Goal: Task Accomplishment & Management: Complete application form

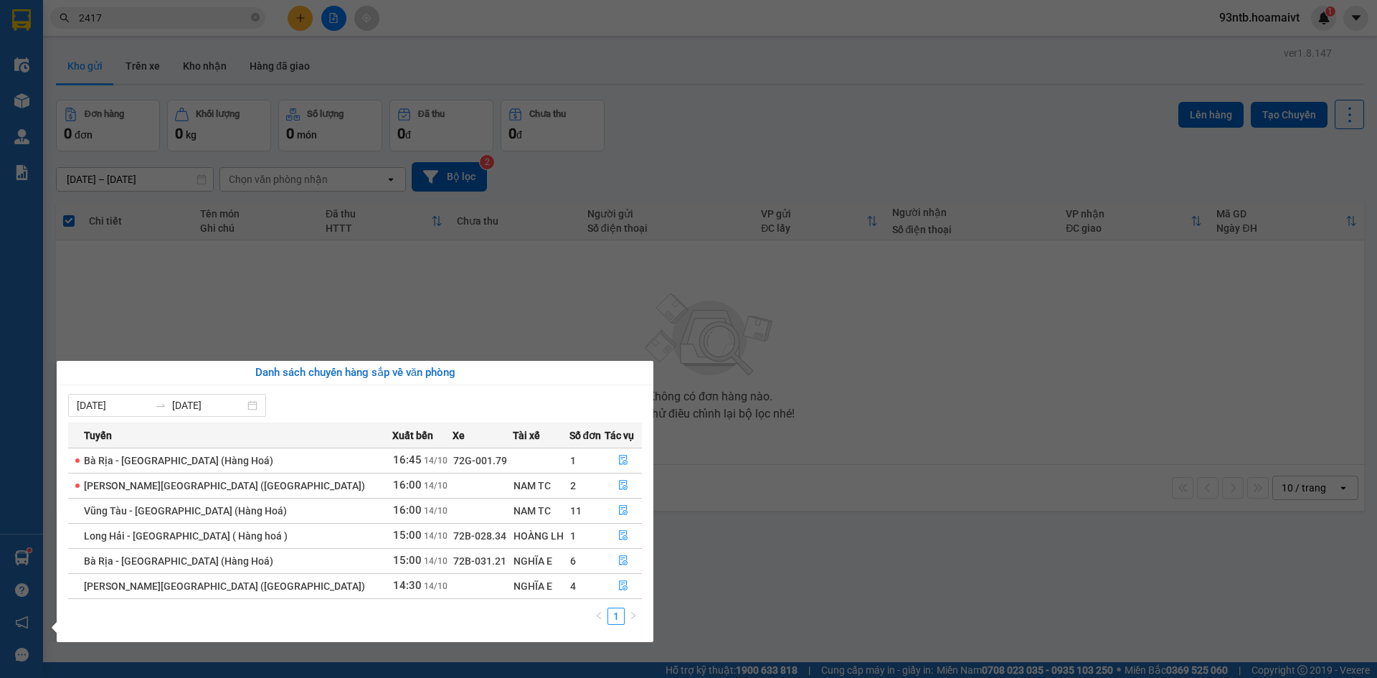
click at [122, 26] on section "Kết quả tìm kiếm ( 7 ) Bộ lọc Tìm người gửi/nhận Thuộc VP này Mã ĐH Trạng thái …" at bounding box center [688, 339] width 1377 height 678
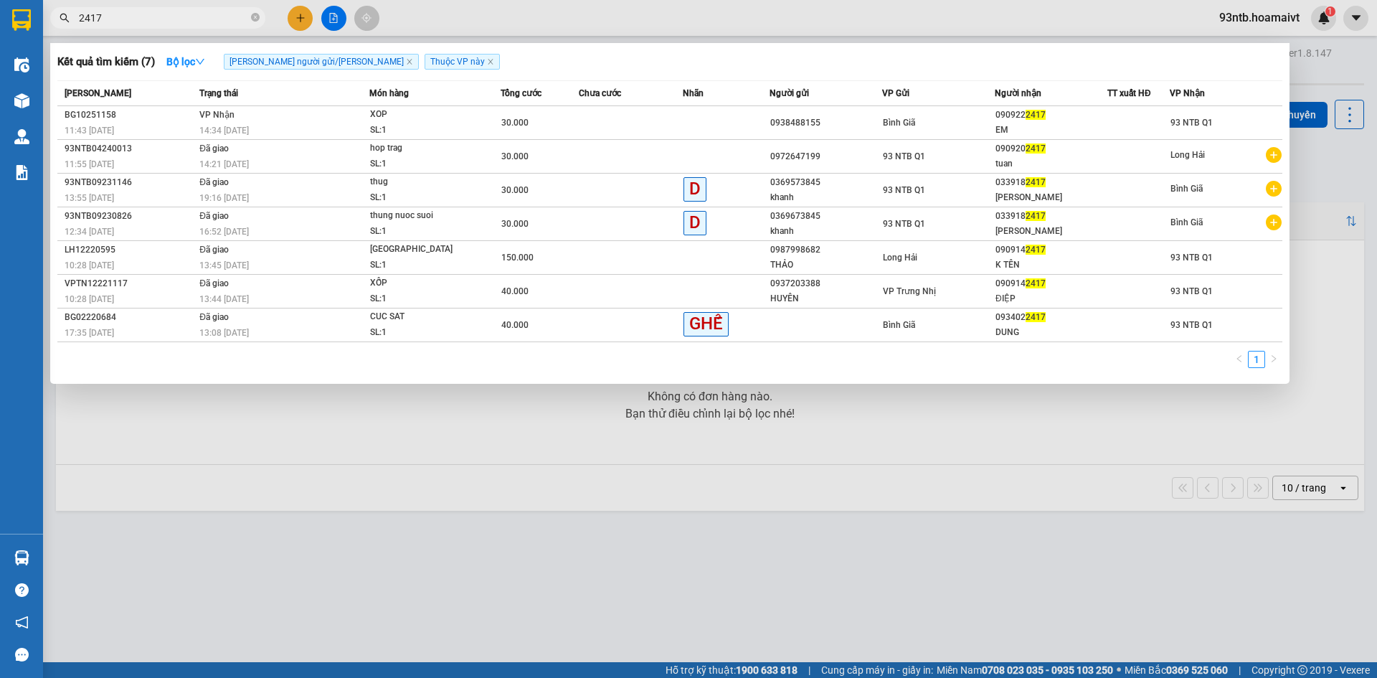
click at [123, 26] on span "2417" at bounding box center [157, 18] width 215 height 22
click at [113, 11] on input "2417" at bounding box center [163, 18] width 169 height 16
click at [118, 15] on input "2417" at bounding box center [163, 18] width 169 height 16
type input "2"
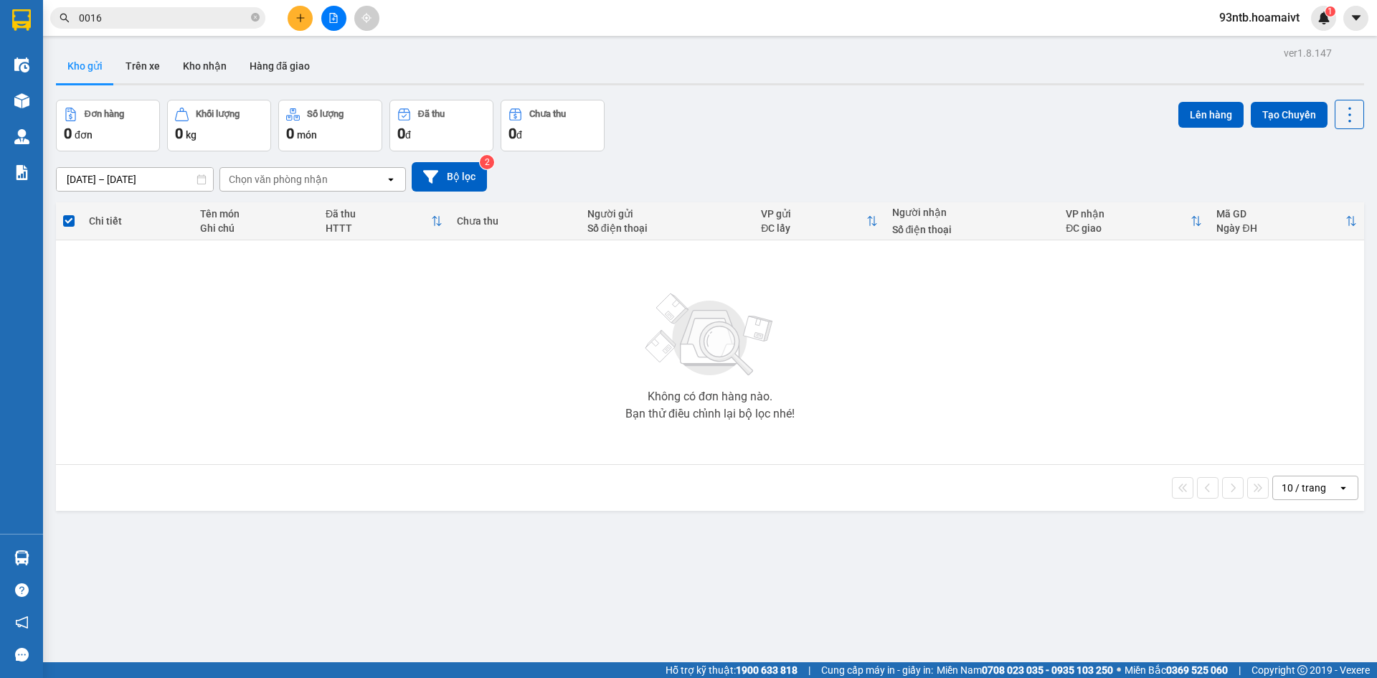
type input "0016"
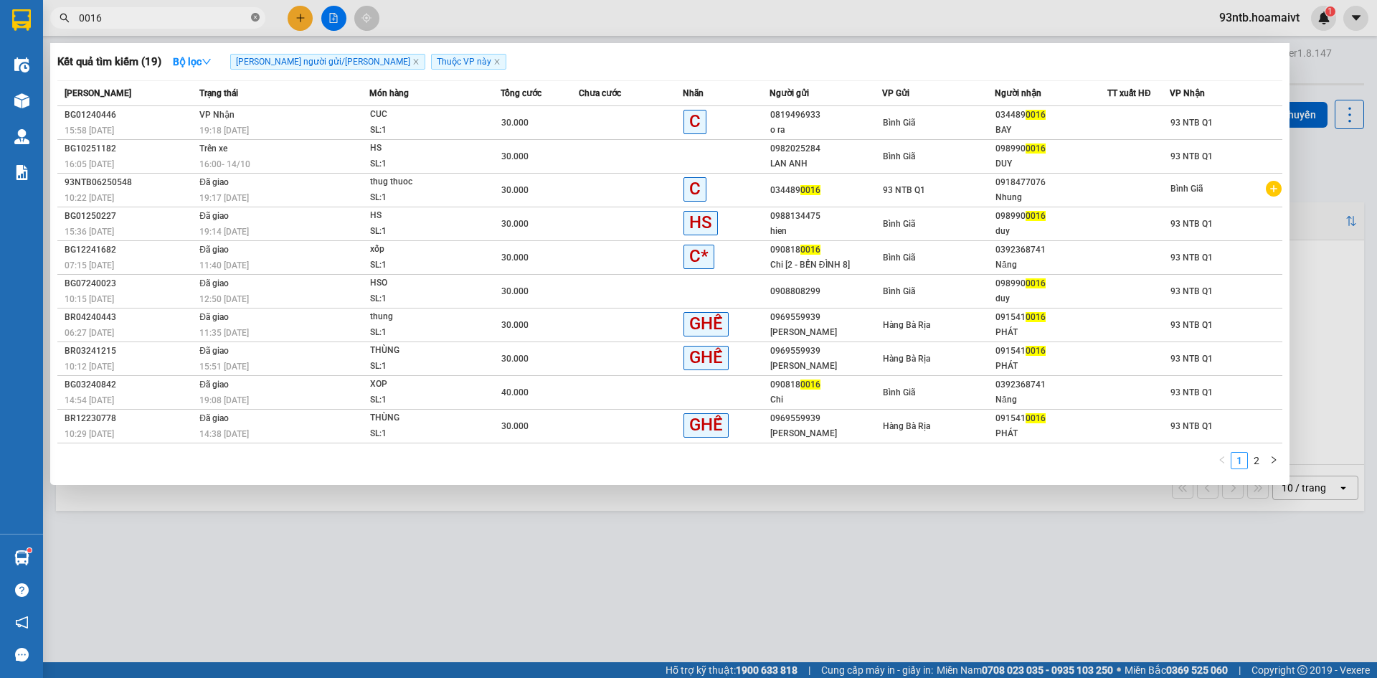
click at [255, 16] on icon "close-circle" at bounding box center [255, 17] width 9 height 9
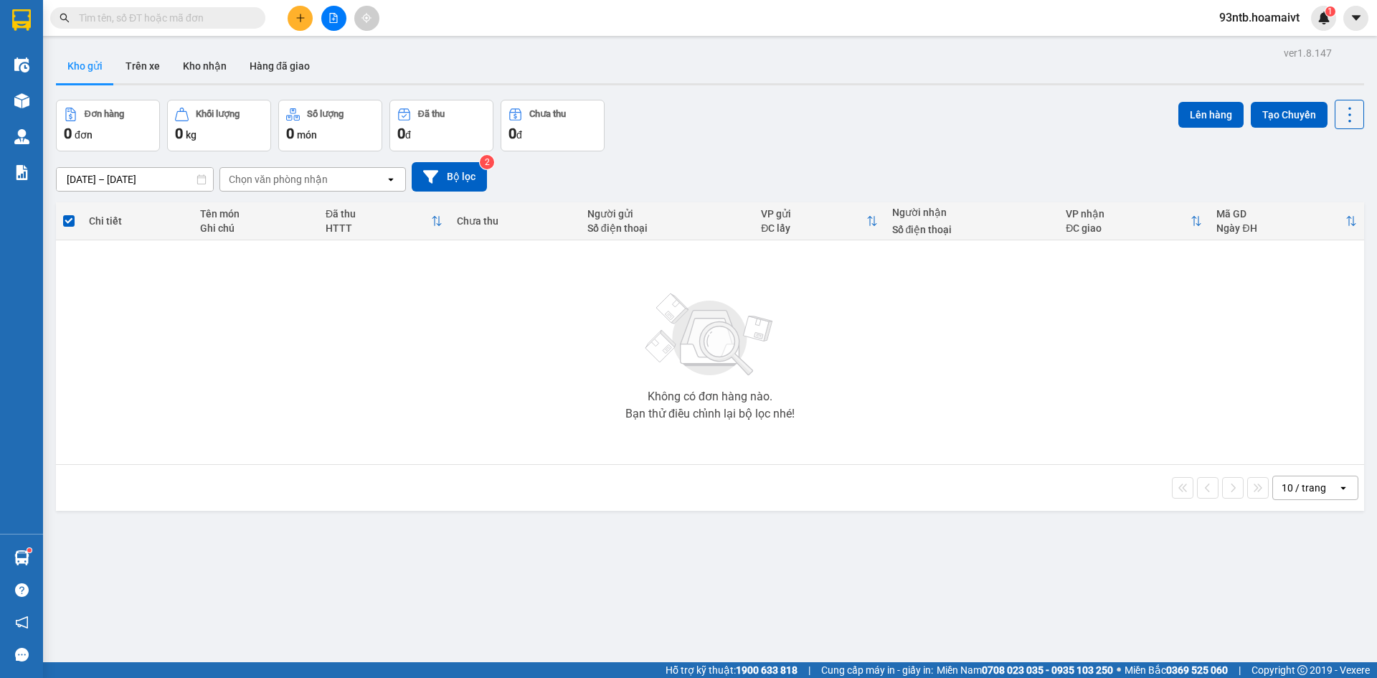
click at [209, 23] on input "text" at bounding box center [163, 18] width 169 height 16
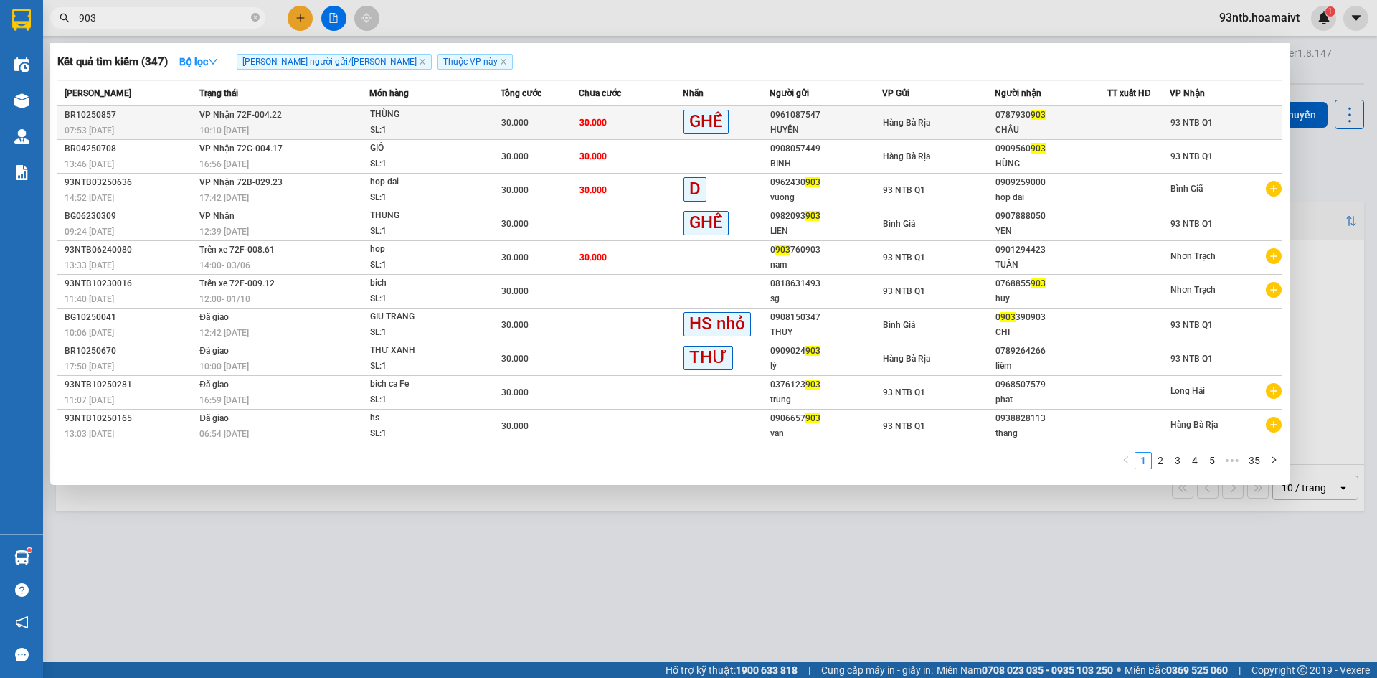
type input "903"
click at [257, 125] on div "10:10 - 13/10" at bounding box center [283, 131] width 169 height 16
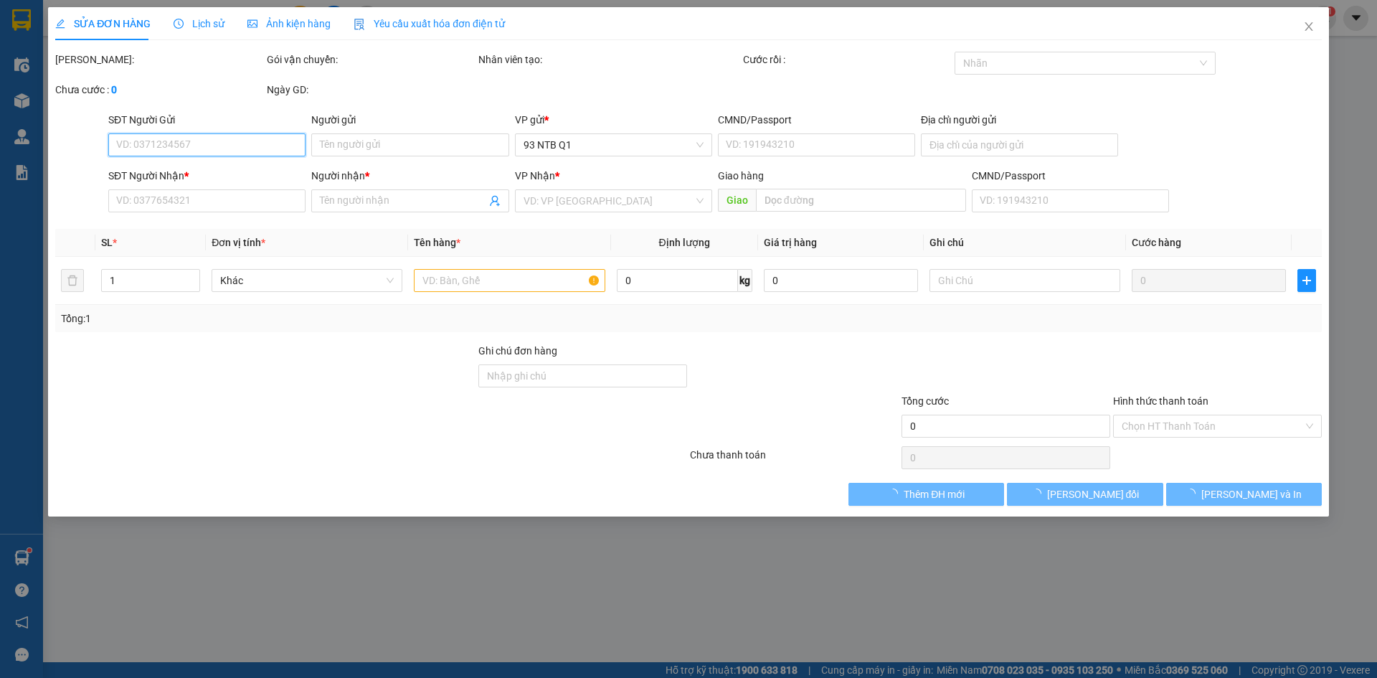
type input "0961087547"
type input "HUYỀN"
type input "051183004575"
type input "0787930903"
type input "CHÂU"
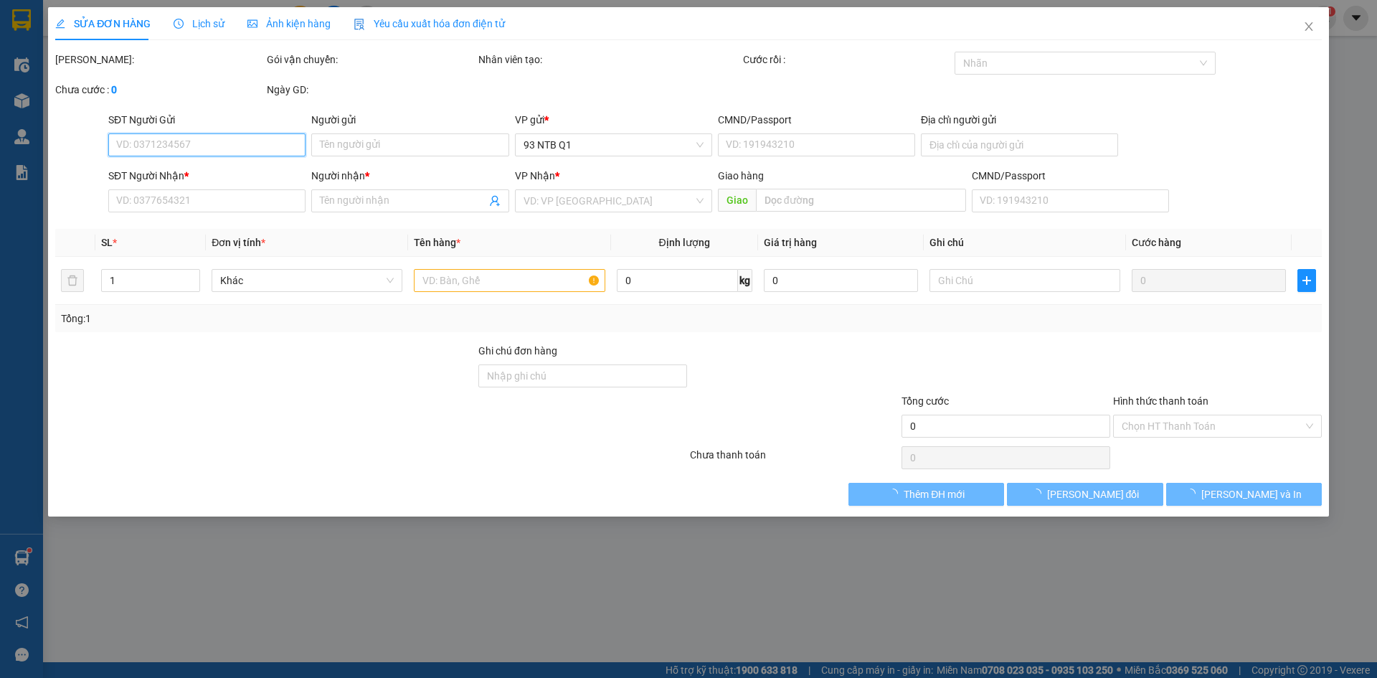
type input "30.000"
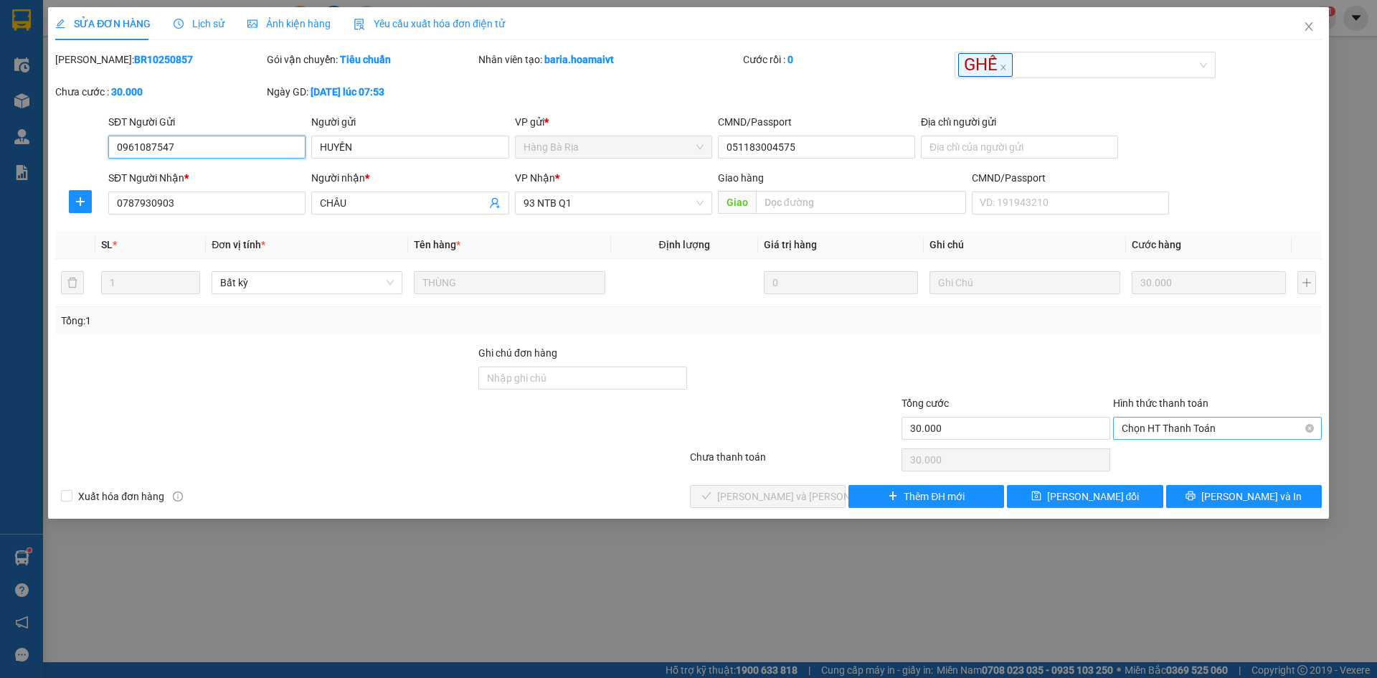
click at [1166, 429] on span "Chọn HT Thanh Toán" at bounding box center [1216, 428] width 191 height 22
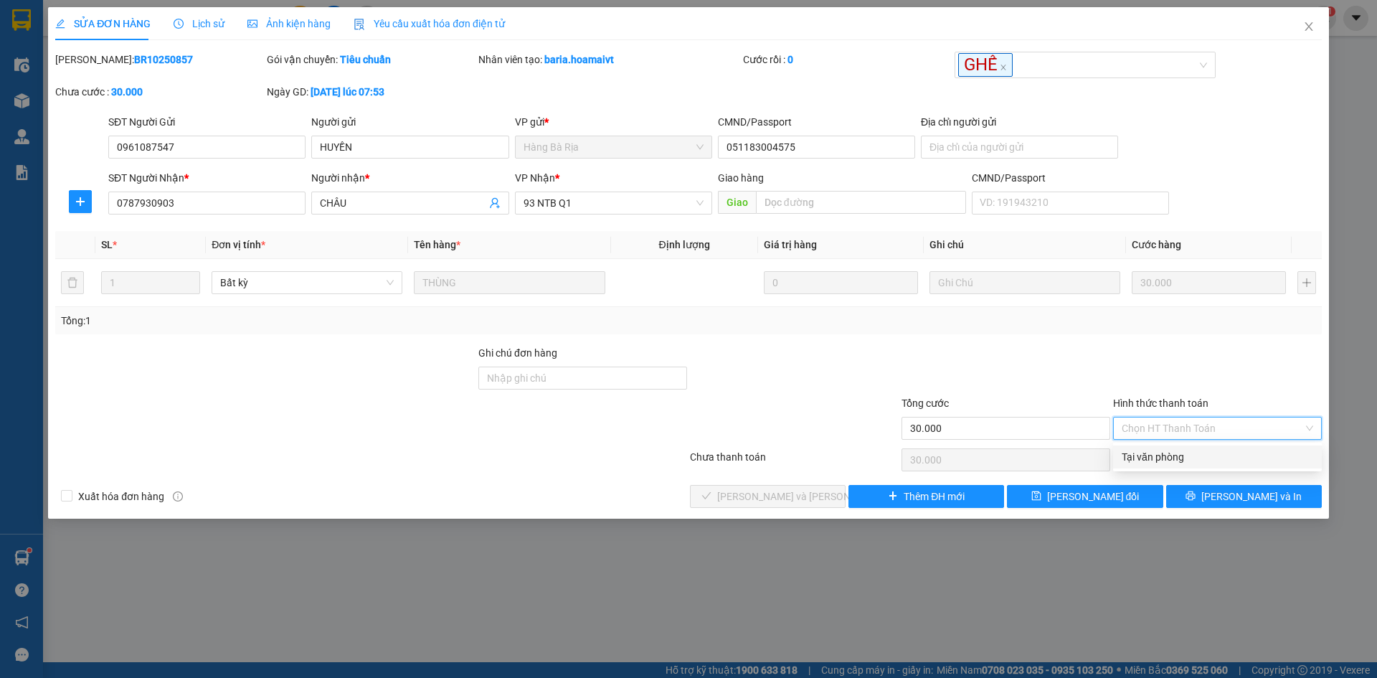
click at [1162, 457] on div "Tại văn phòng" at bounding box center [1216, 457] width 191 height 16
type input "0"
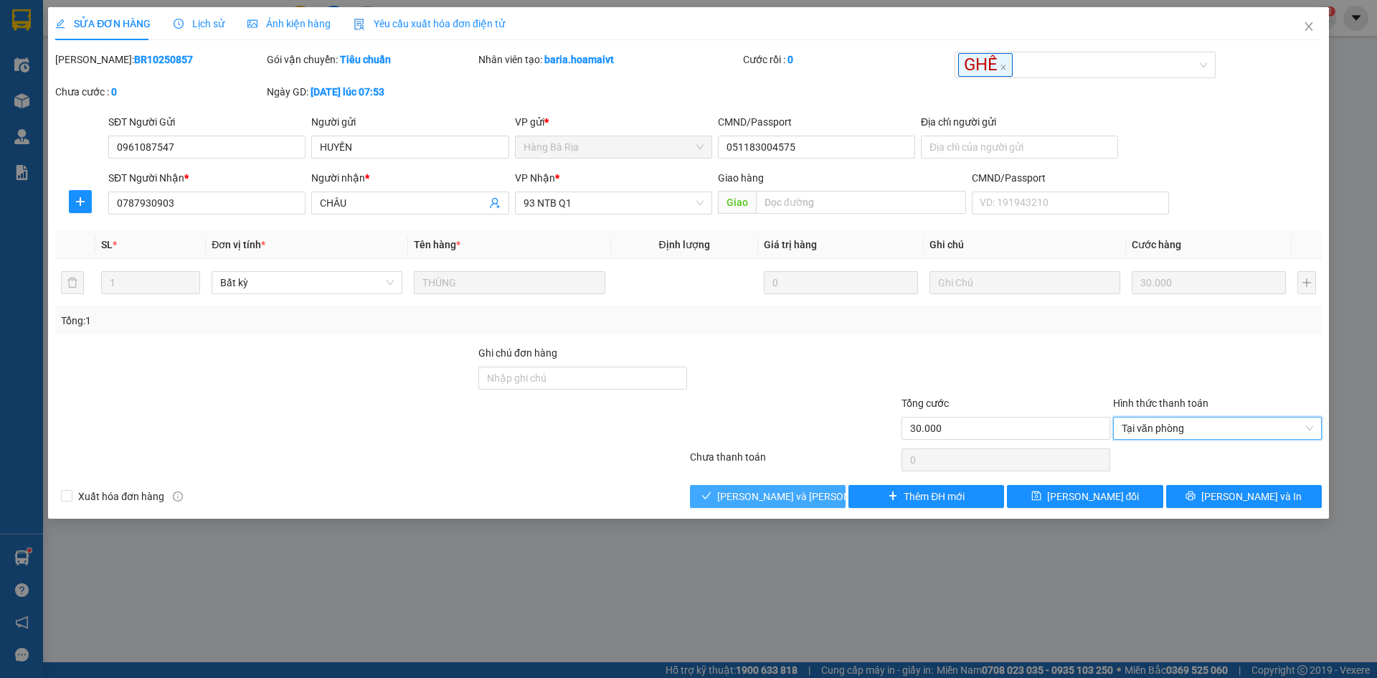
click at [761, 498] on span "Lưu và Giao hàng" at bounding box center [814, 496] width 194 height 16
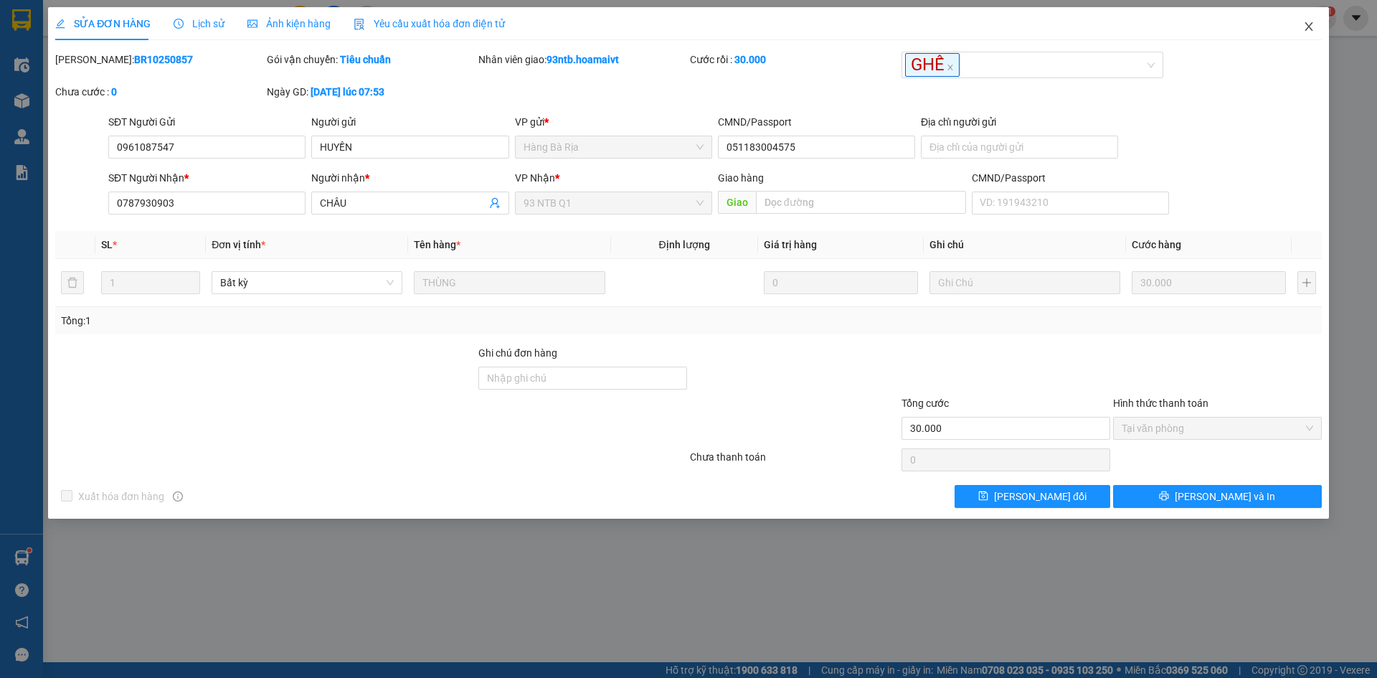
click at [1310, 24] on icon "close" at bounding box center [1308, 26] width 11 height 11
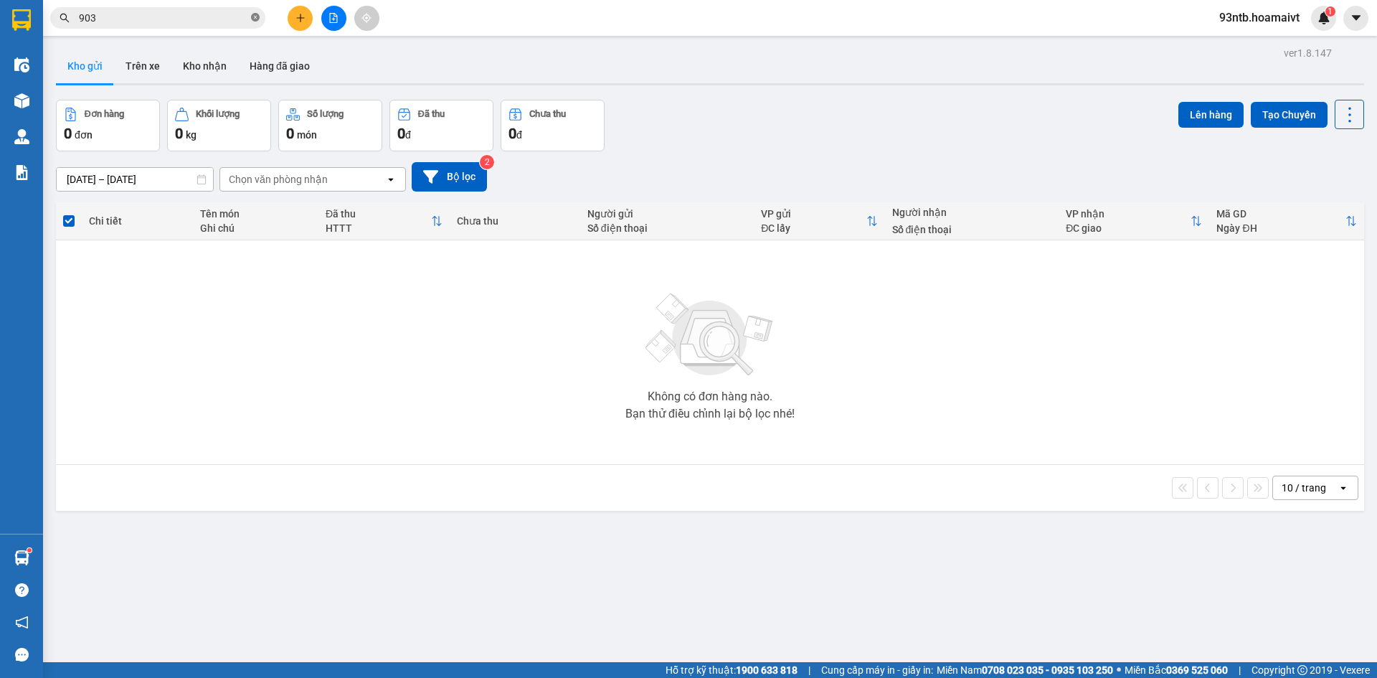
click at [255, 21] on icon "close-circle" at bounding box center [255, 17] width 9 height 9
click at [226, 16] on input "text" at bounding box center [163, 18] width 169 height 16
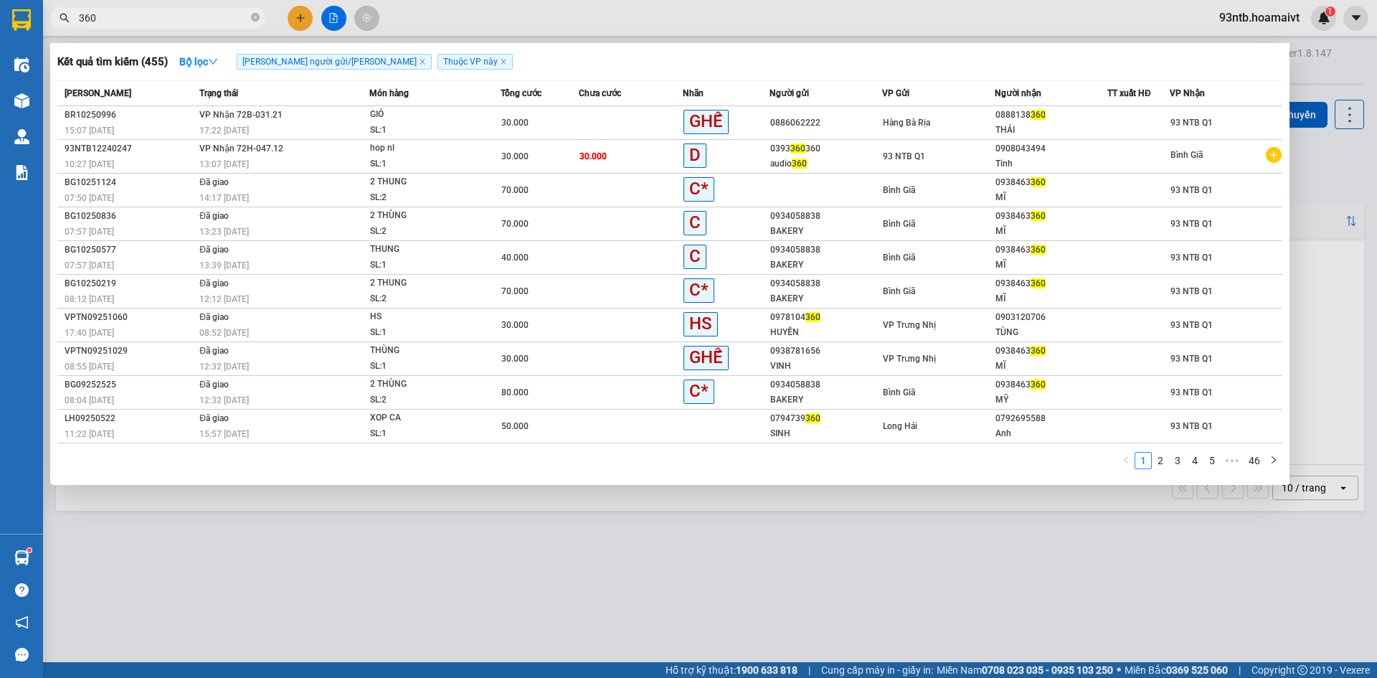
type input "360"
click at [259, 15] on icon "close-circle" at bounding box center [255, 17] width 9 height 9
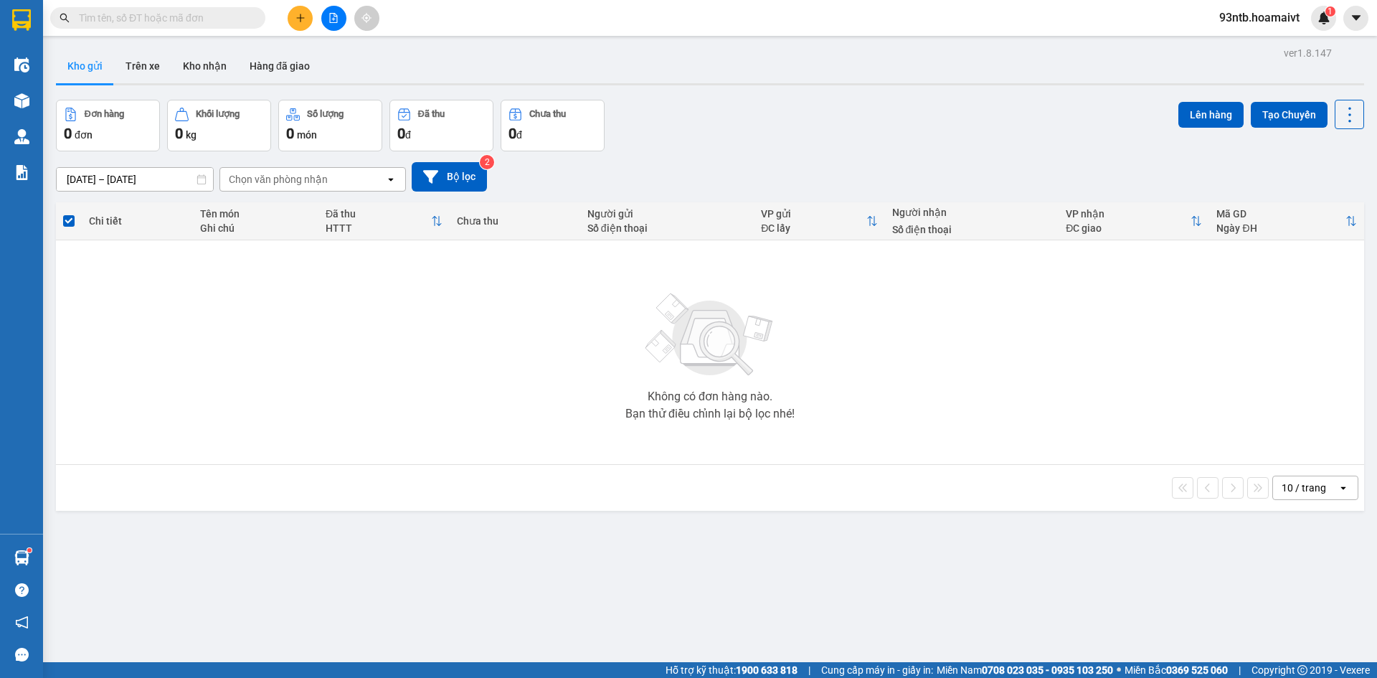
click at [217, 16] on input "text" at bounding box center [163, 18] width 169 height 16
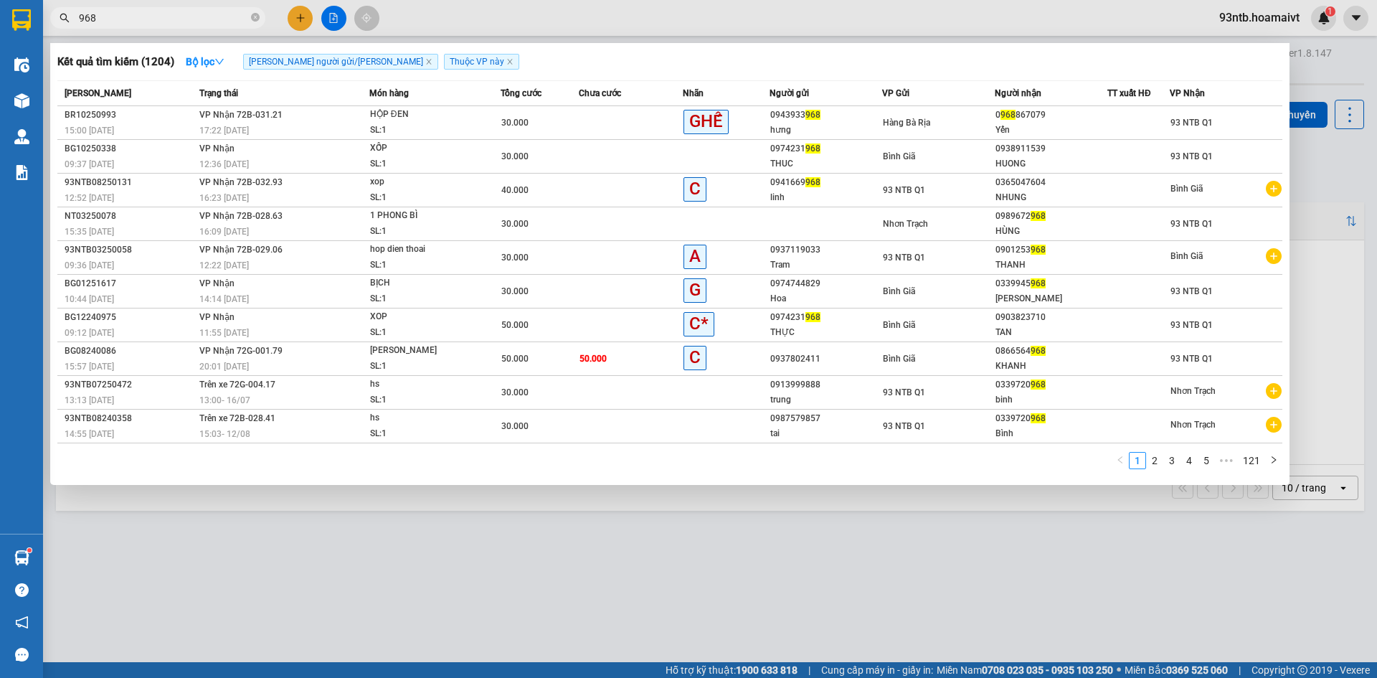
type input "968"
click at [254, 18] on icon "close-circle" at bounding box center [255, 17] width 9 height 9
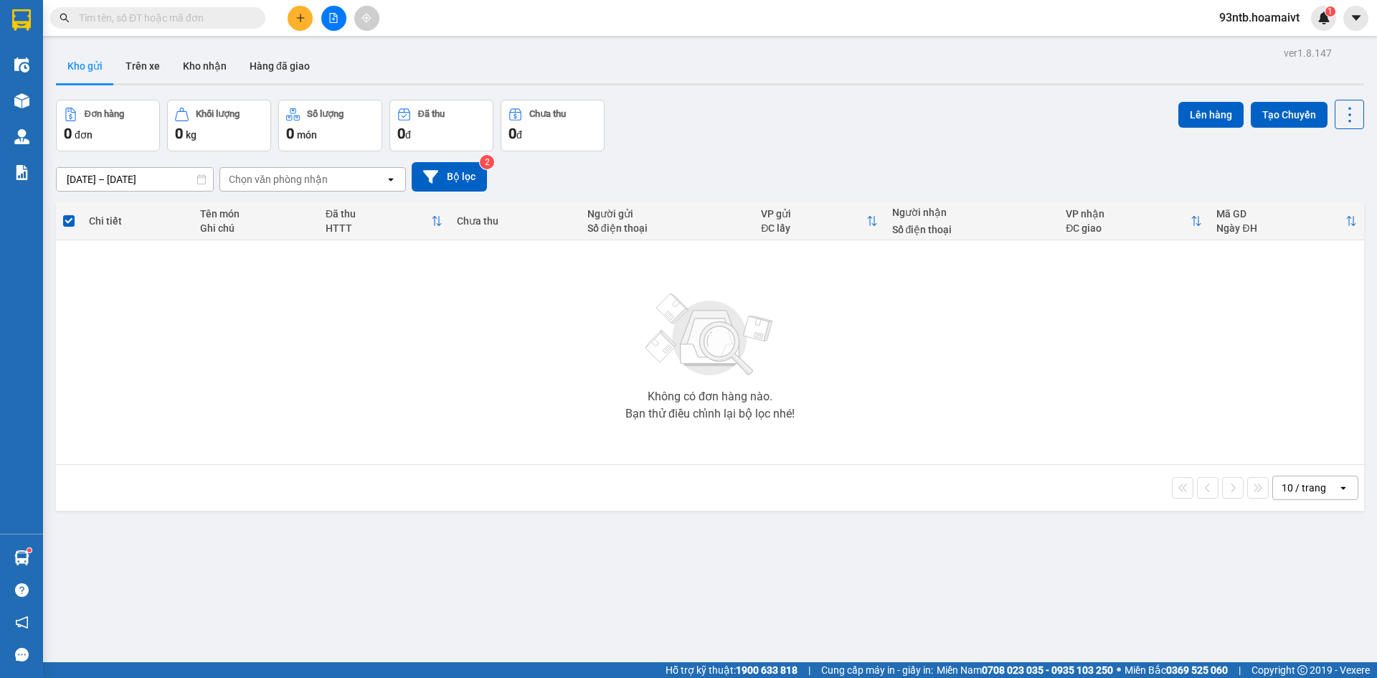
click at [214, 14] on input "text" at bounding box center [163, 18] width 169 height 16
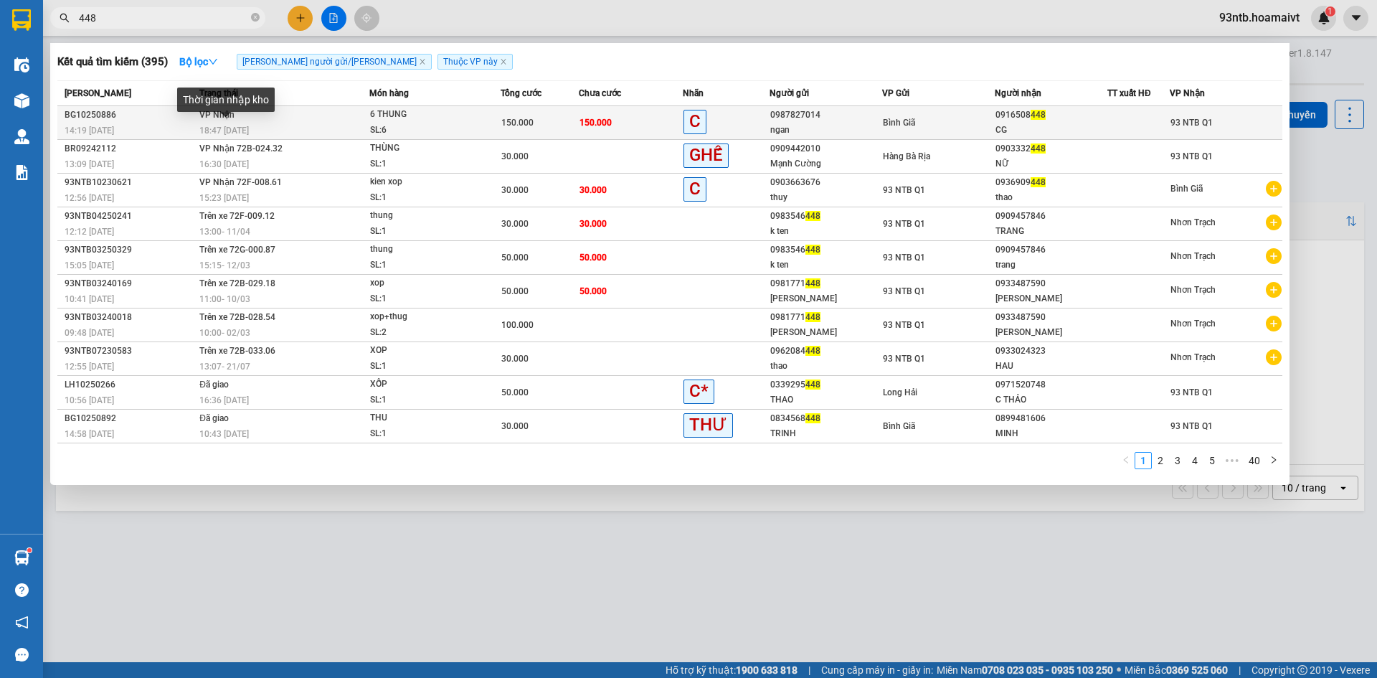
type input "448"
click at [214, 128] on span "18:47 - 10/10" at bounding box center [223, 130] width 49 height 10
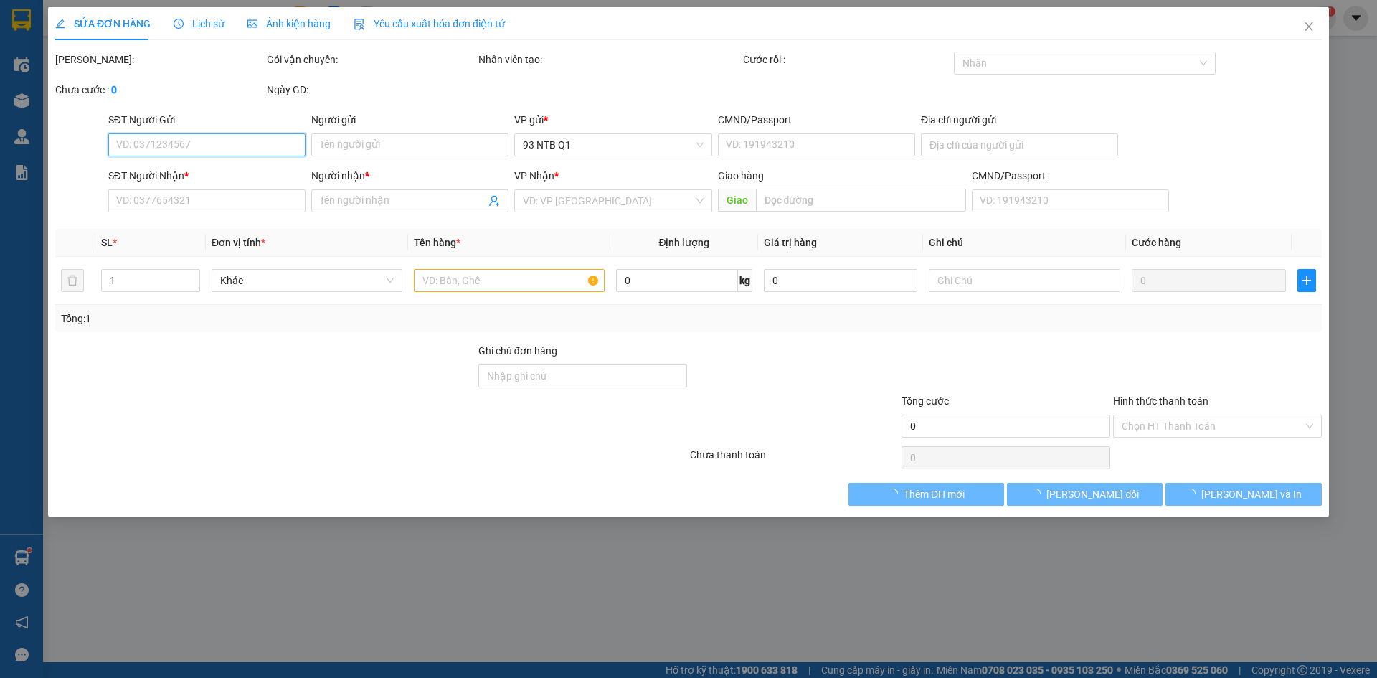
type input "0987827014"
type input "ngan"
type input "0916508448"
type input "CG"
type input "150.000"
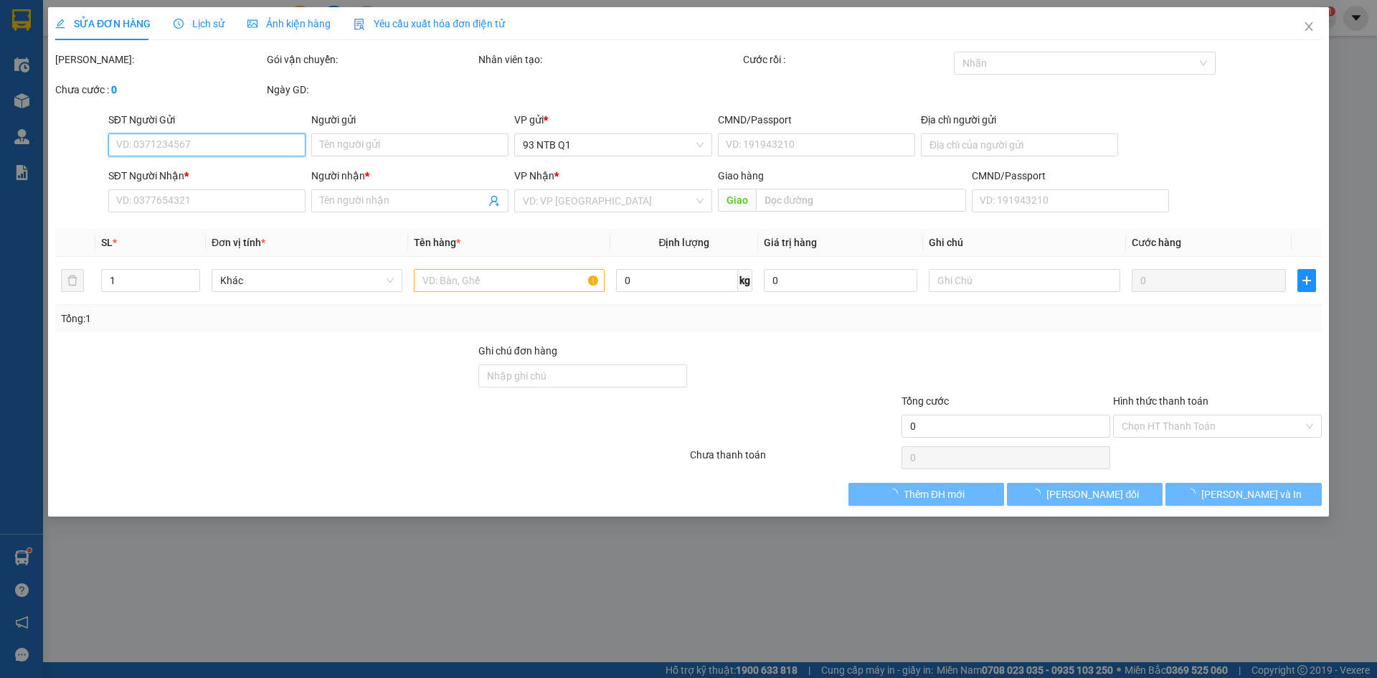
type input "150.000"
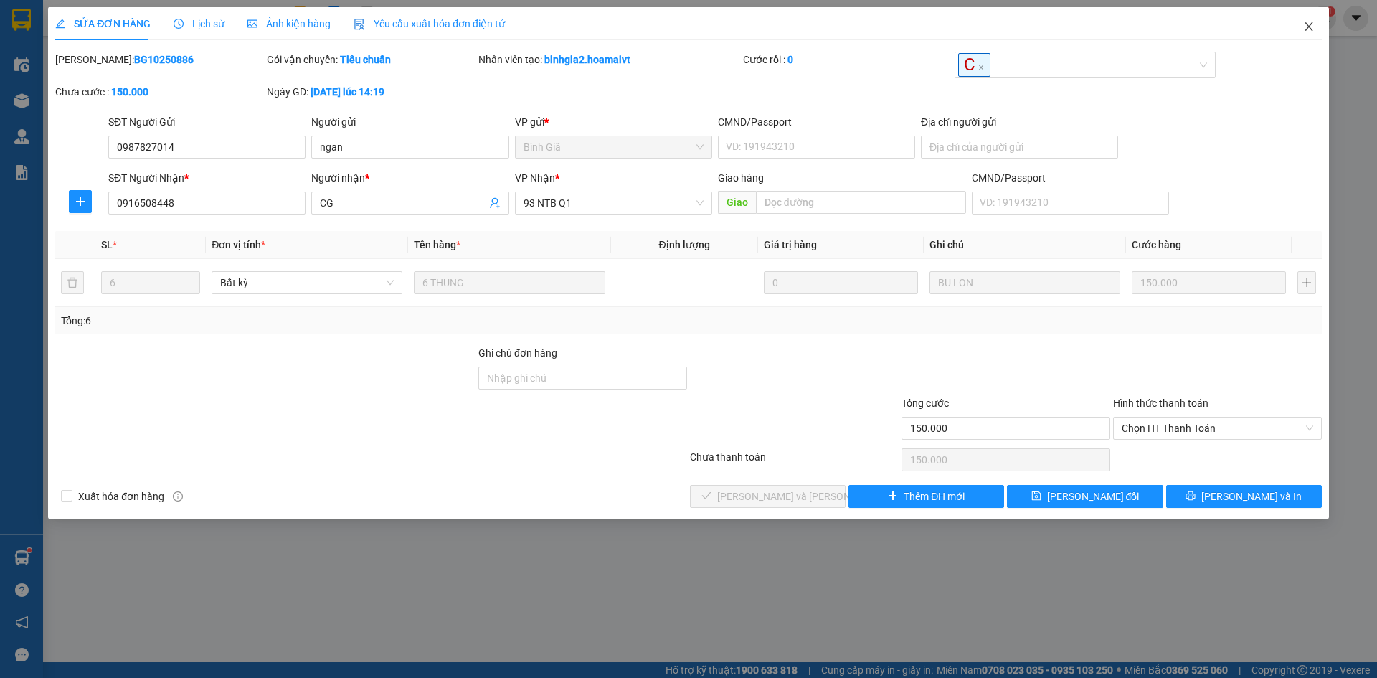
click at [1309, 26] on icon "close" at bounding box center [1308, 26] width 8 height 9
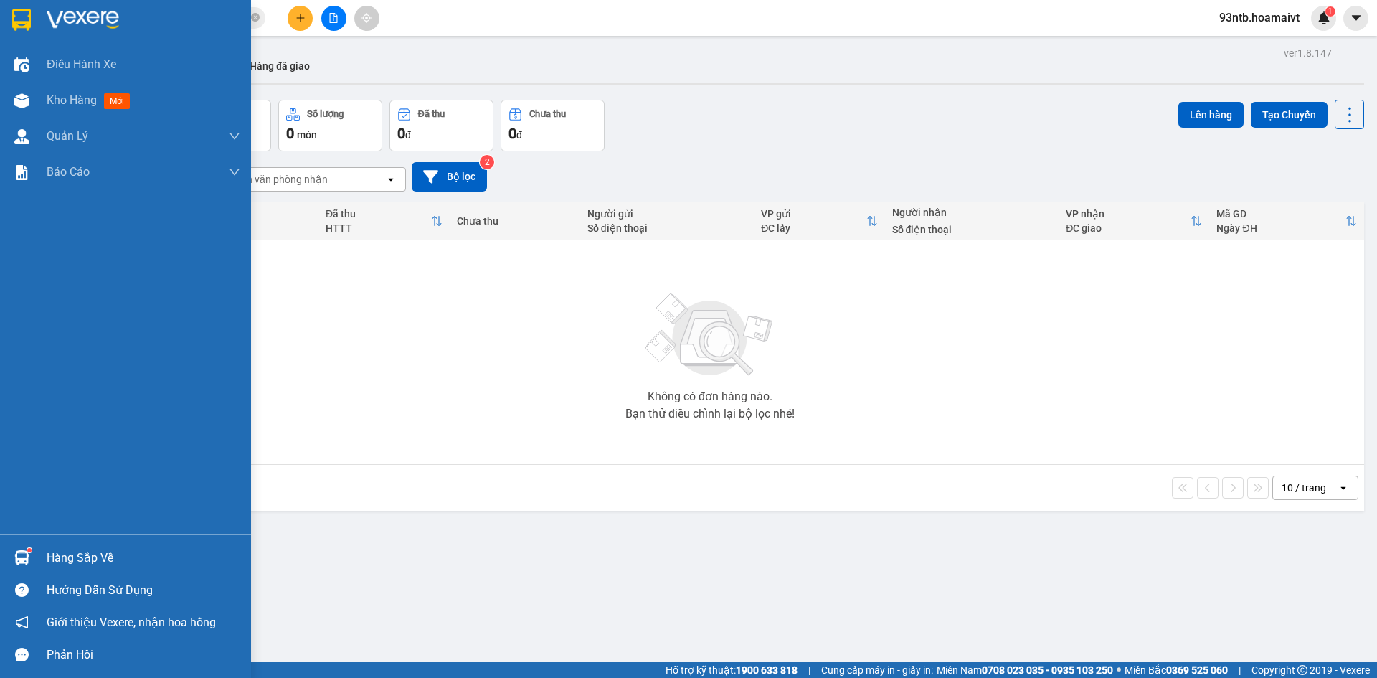
click at [59, 561] on div "Hàng sắp về" at bounding box center [144, 558] width 194 height 22
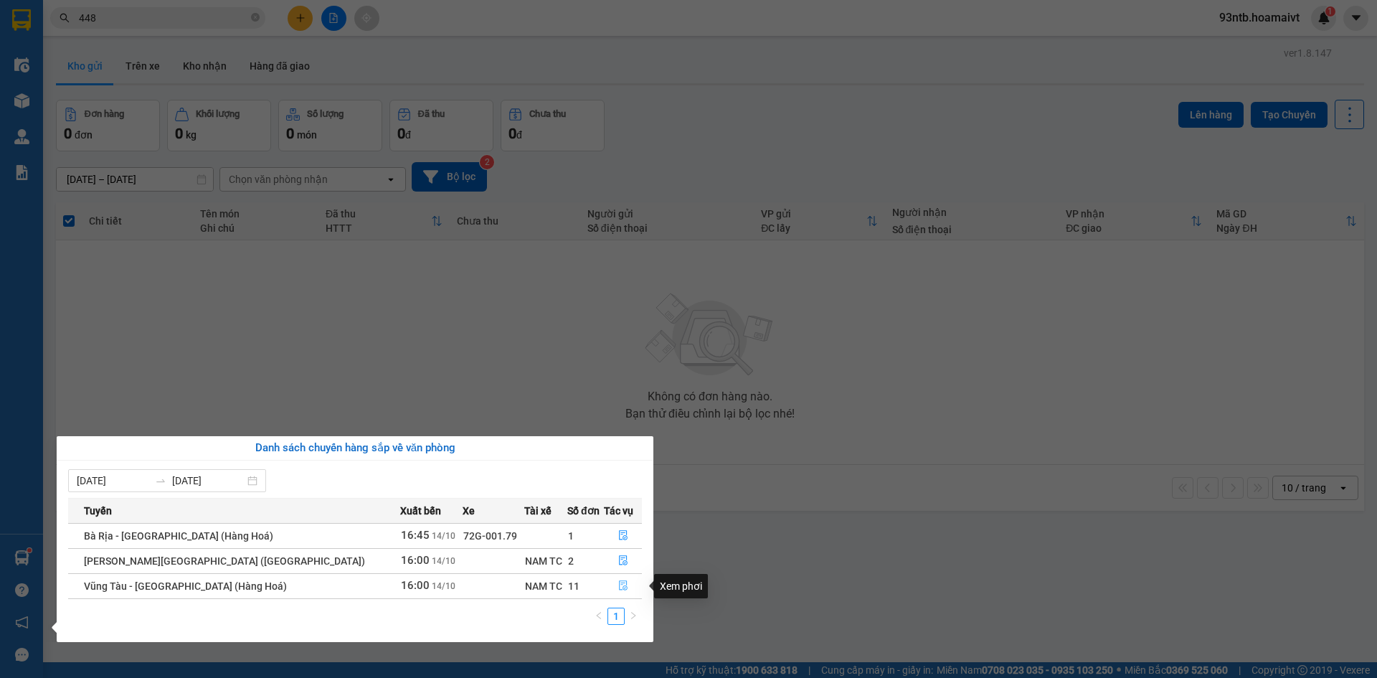
click at [619, 585] on icon "file-done" at bounding box center [623, 586] width 9 height 10
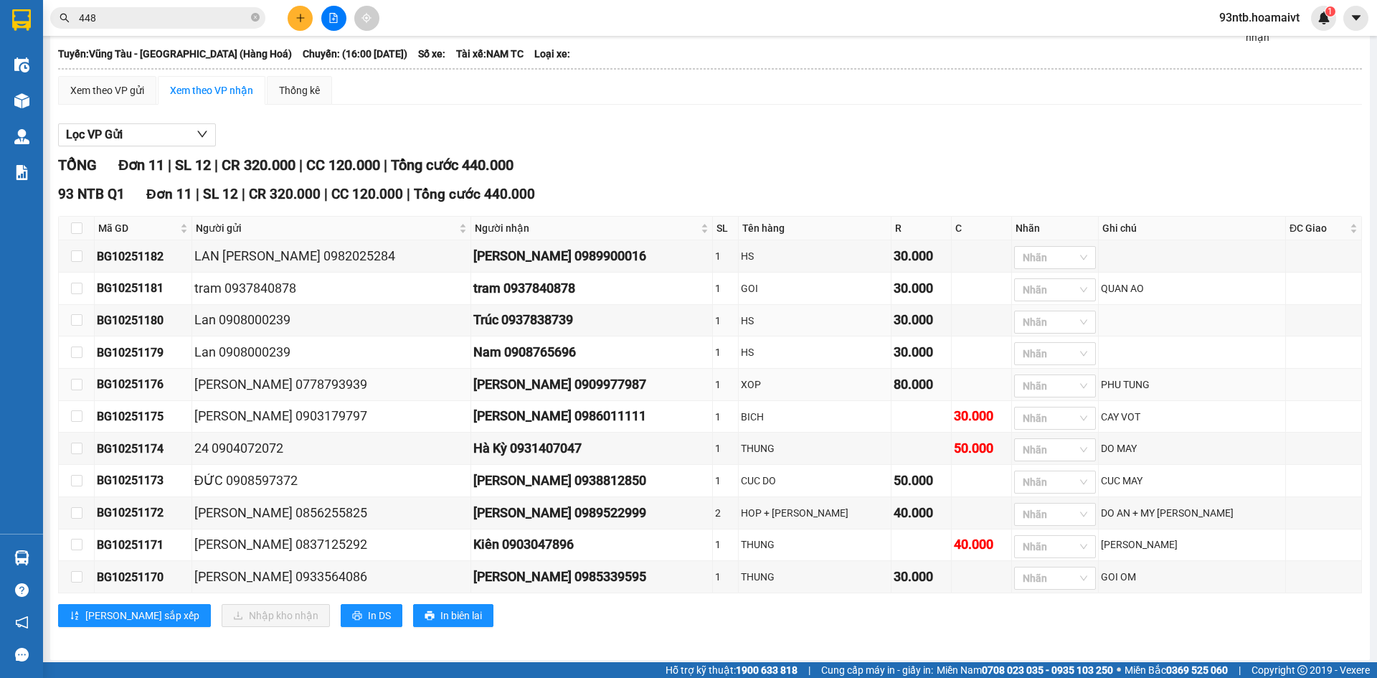
scroll to position [87, 0]
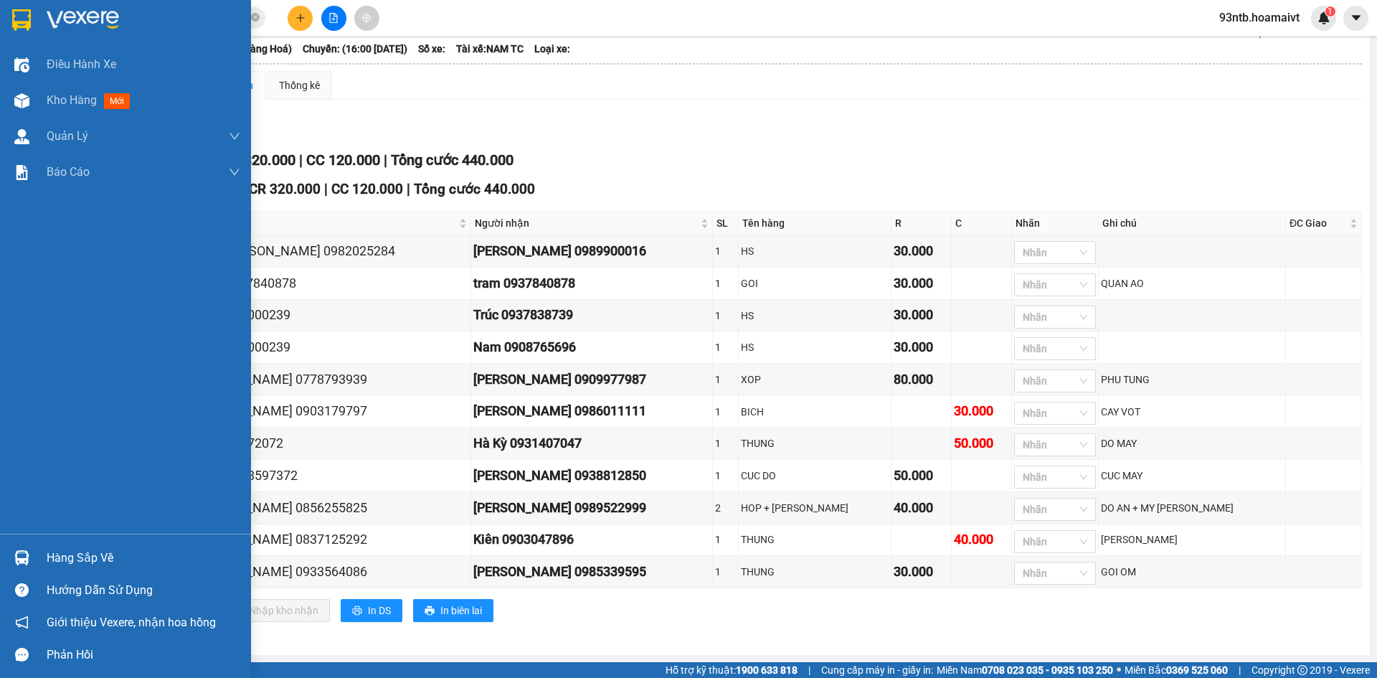
click at [66, 556] on div "Hàng sắp về" at bounding box center [144, 558] width 194 height 22
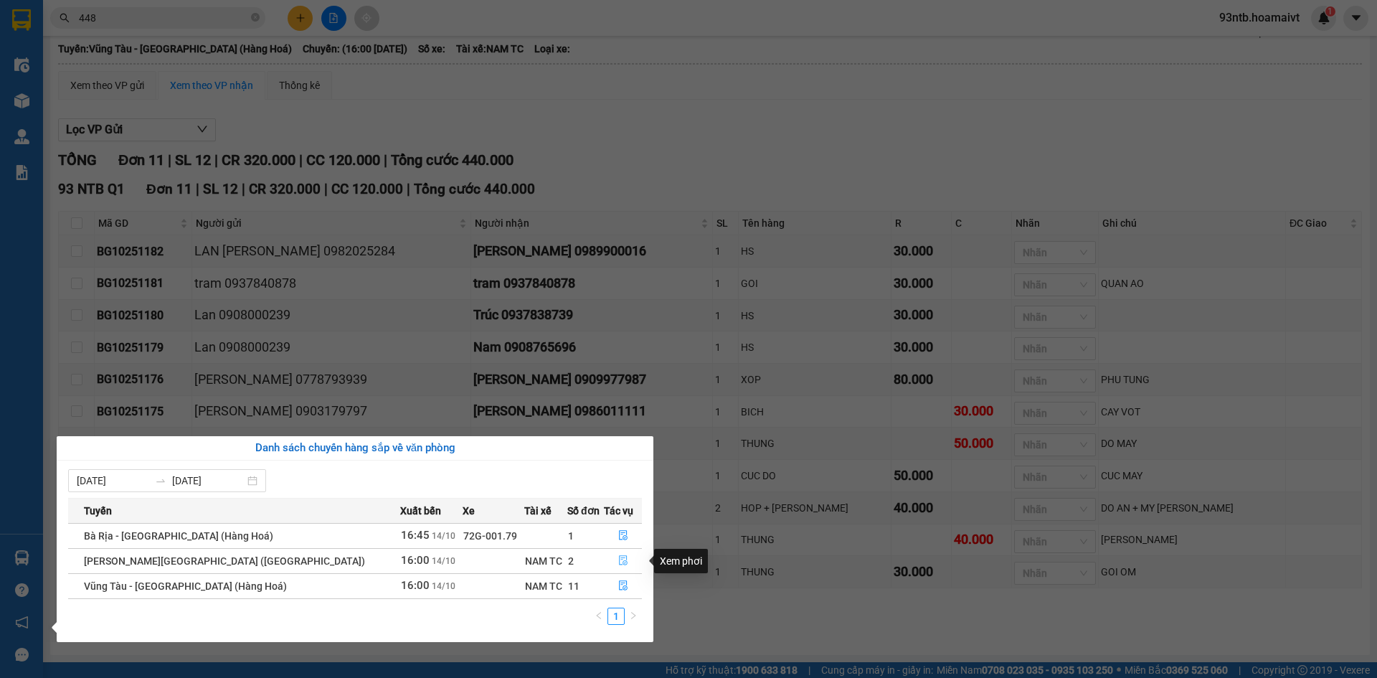
click at [609, 556] on button "button" at bounding box center [622, 560] width 37 height 23
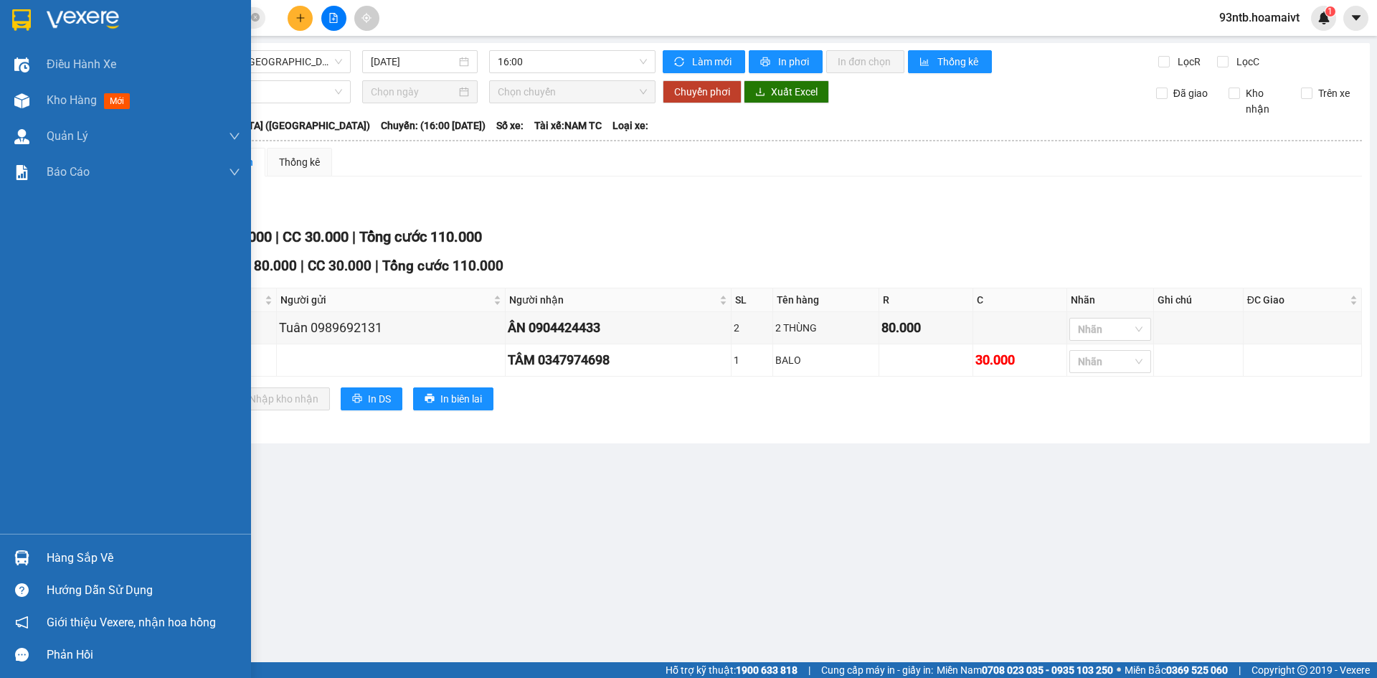
click at [64, 553] on div "Hàng sắp về" at bounding box center [144, 558] width 194 height 22
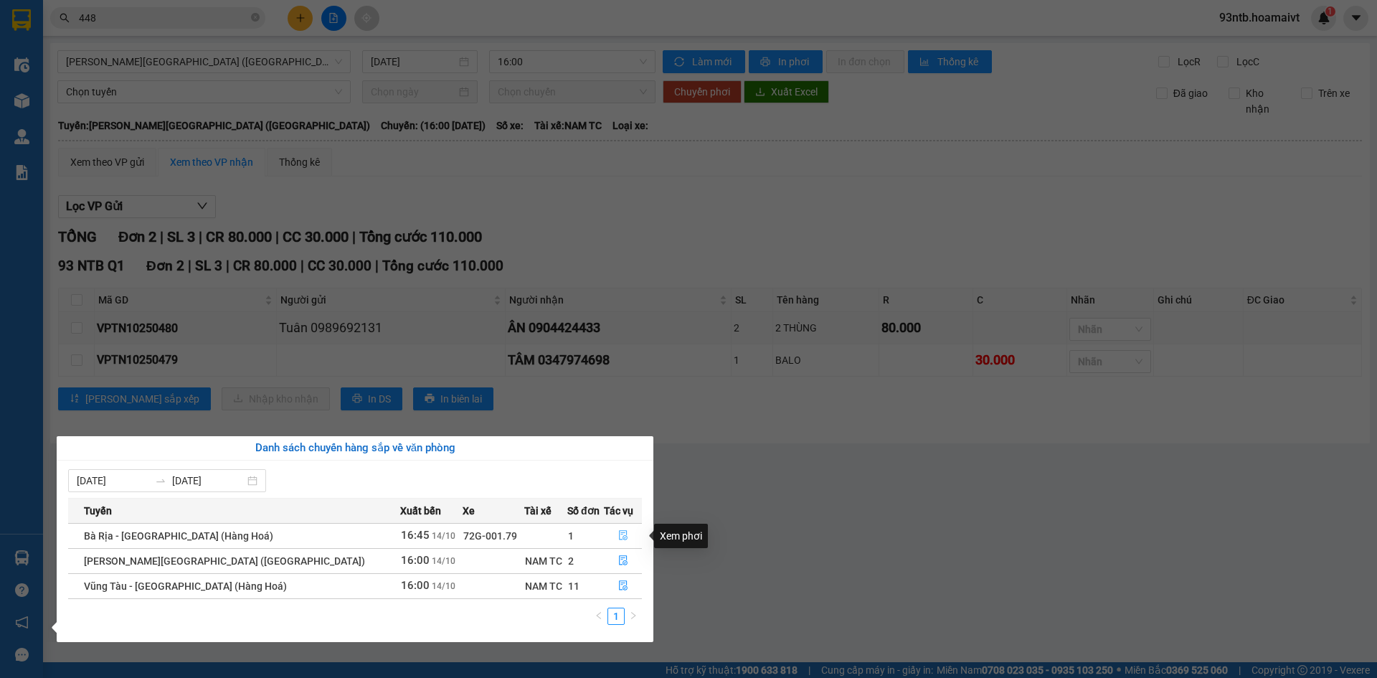
click at [618, 538] on icon "file-done" at bounding box center [623, 535] width 10 height 10
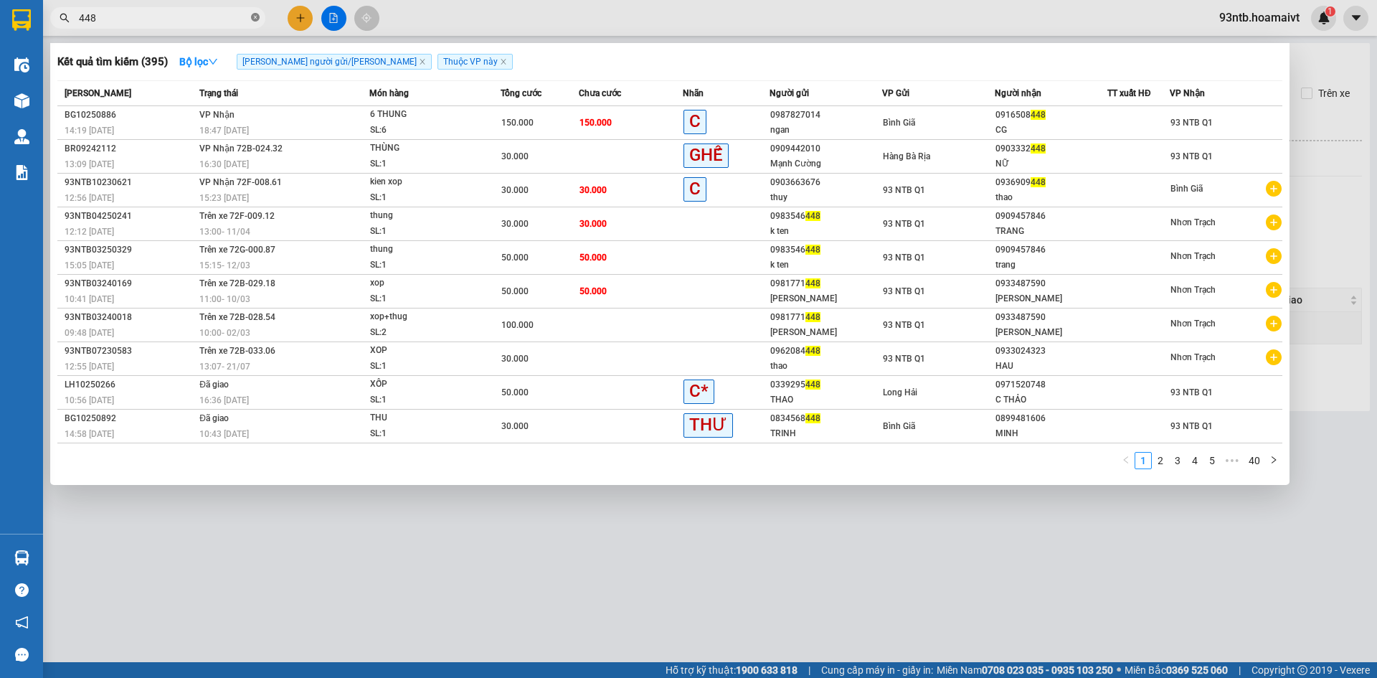
click at [257, 16] on icon "close-circle" at bounding box center [255, 17] width 9 height 9
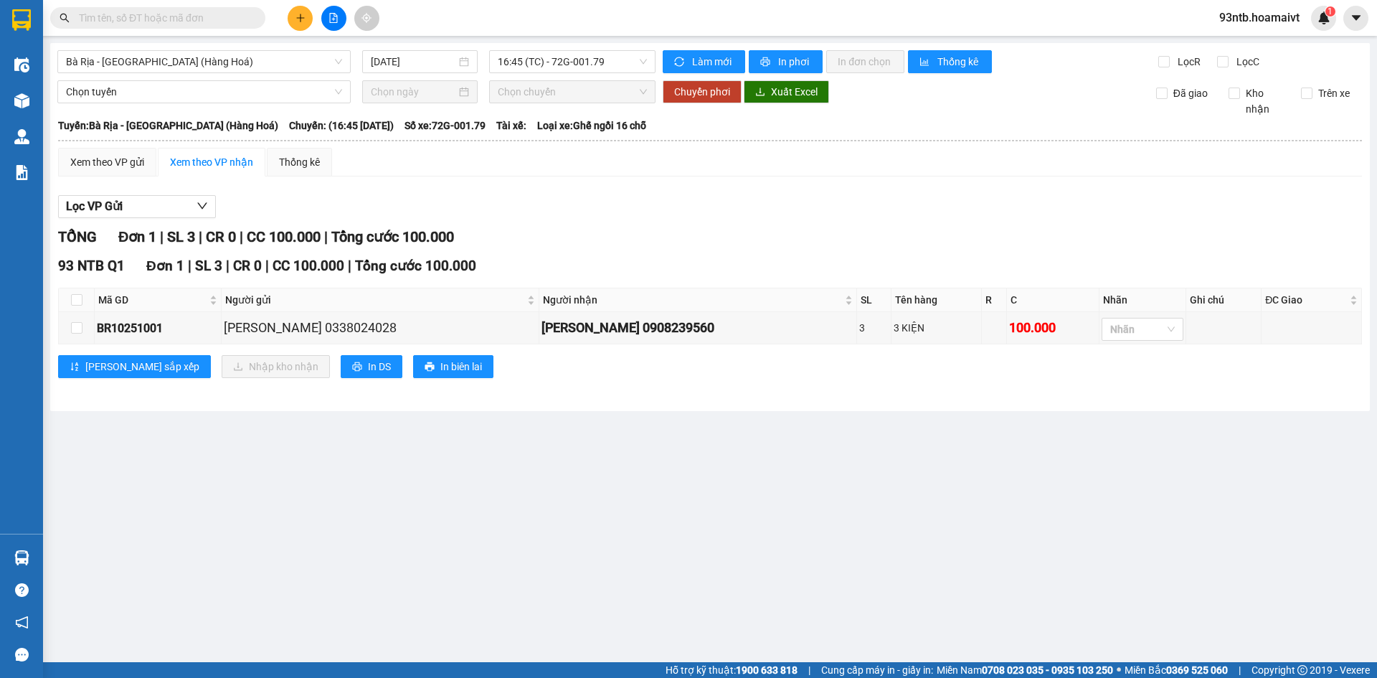
click at [253, 18] on span at bounding box center [255, 18] width 9 height 16
click at [191, 19] on input "text" at bounding box center [163, 18] width 169 height 16
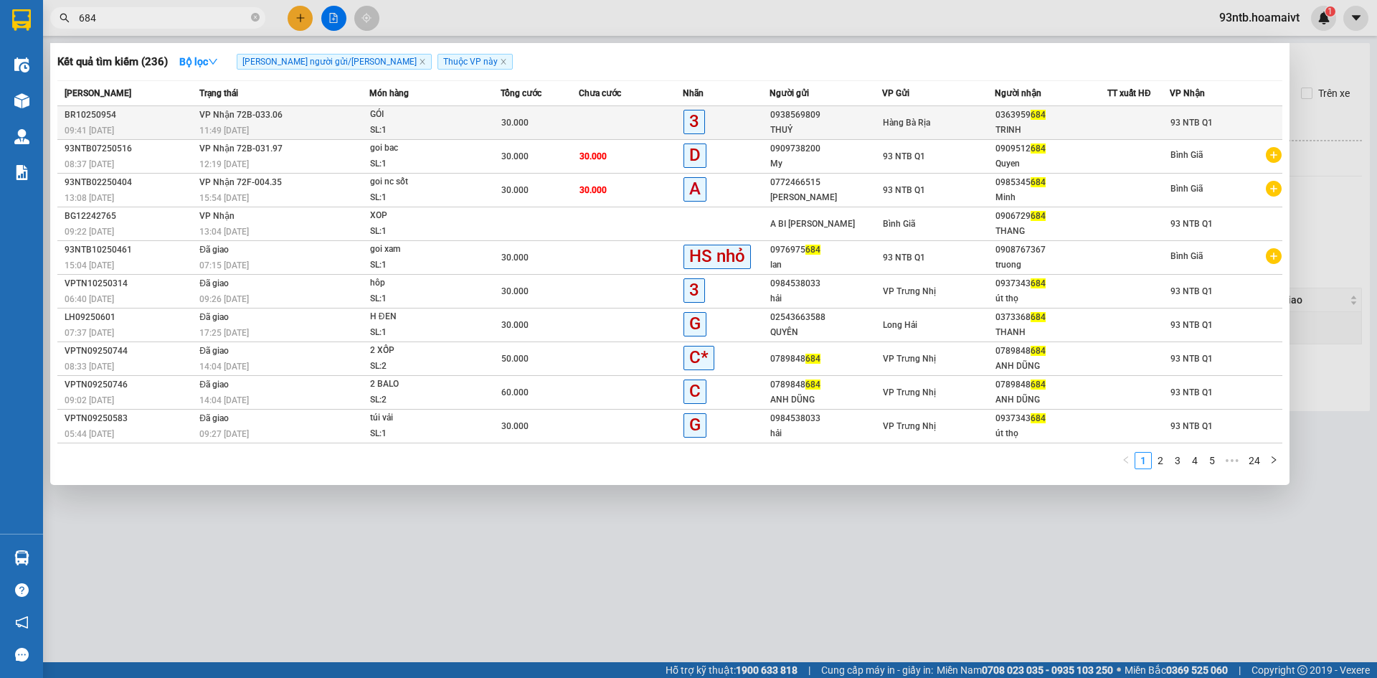
type input "684"
click at [264, 119] on span "VP Nhận 72B-033.06" at bounding box center [240, 115] width 83 height 10
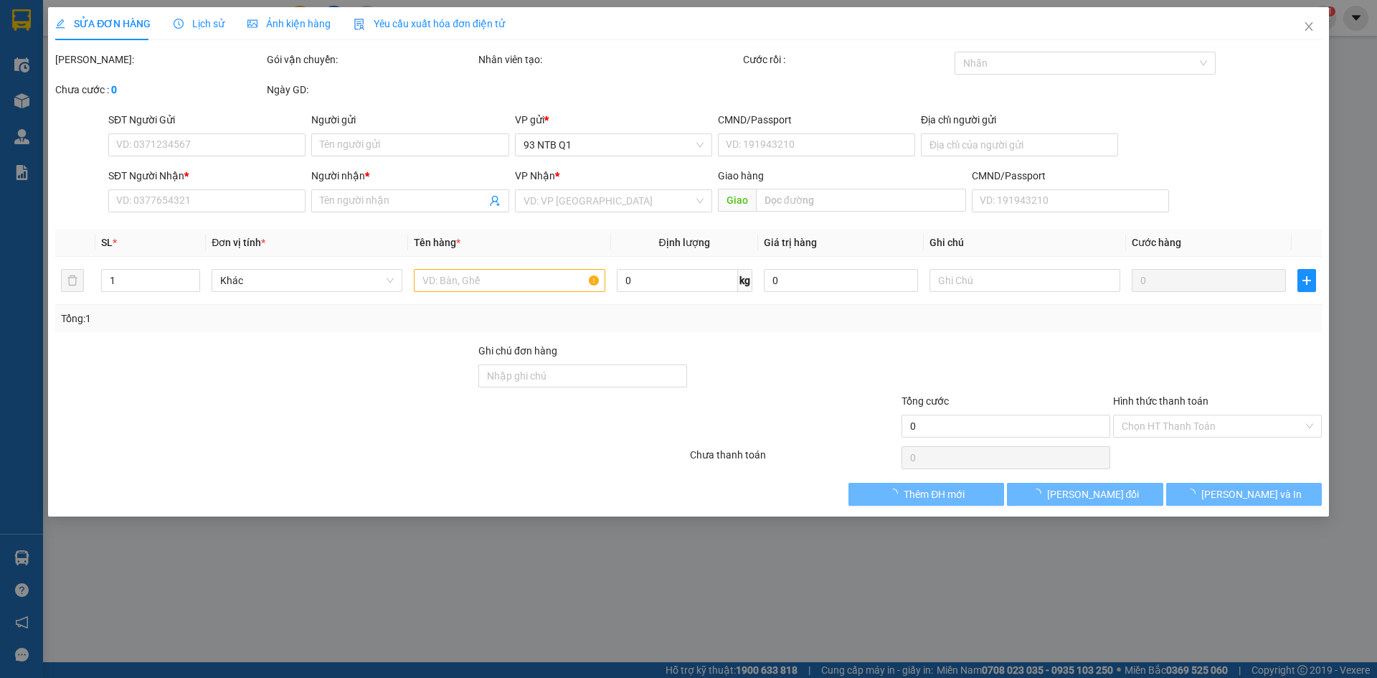
type input "0938569809"
type input "THUỶ"
type input "0363959684"
type input "TRINH"
type input "30.000"
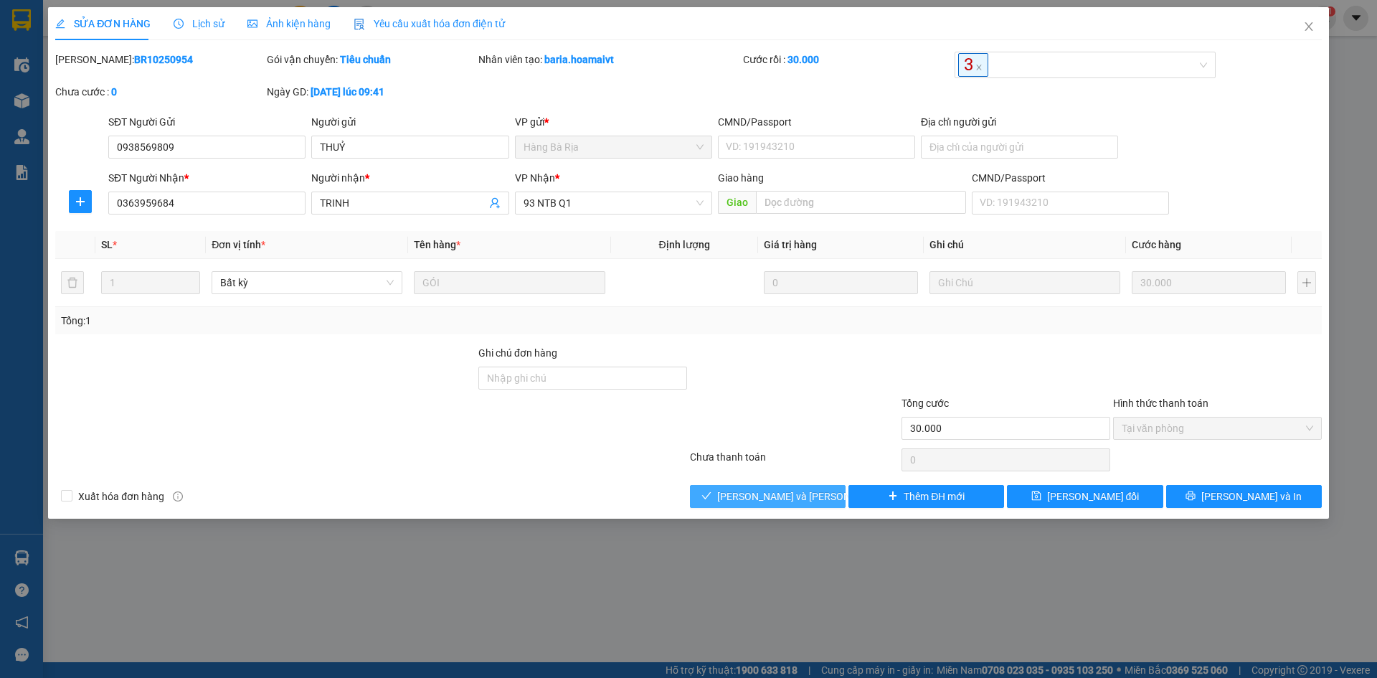
click at [743, 491] on span "Lưu và Giao hàng" at bounding box center [814, 496] width 194 height 16
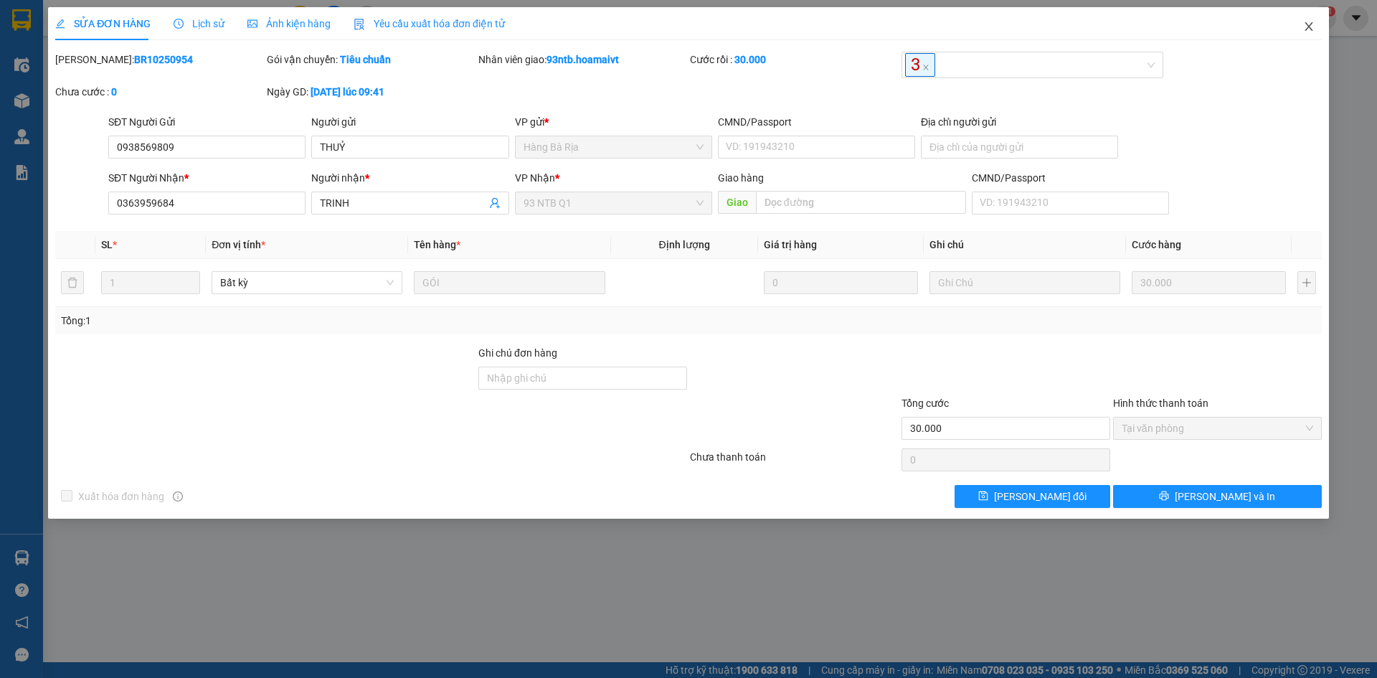
click at [1309, 28] on icon "close" at bounding box center [1308, 26] width 8 height 9
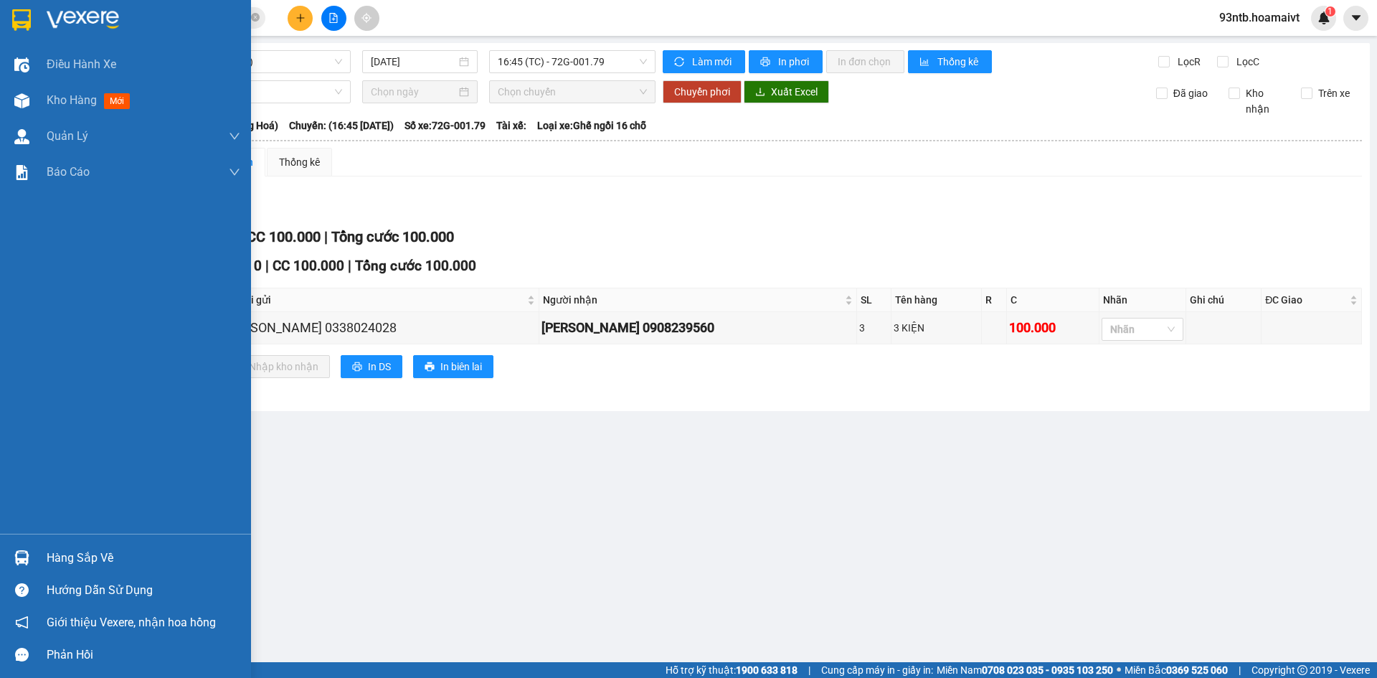
click at [80, 554] on div "Hàng sắp về" at bounding box center [144, 558] width 194 height 22
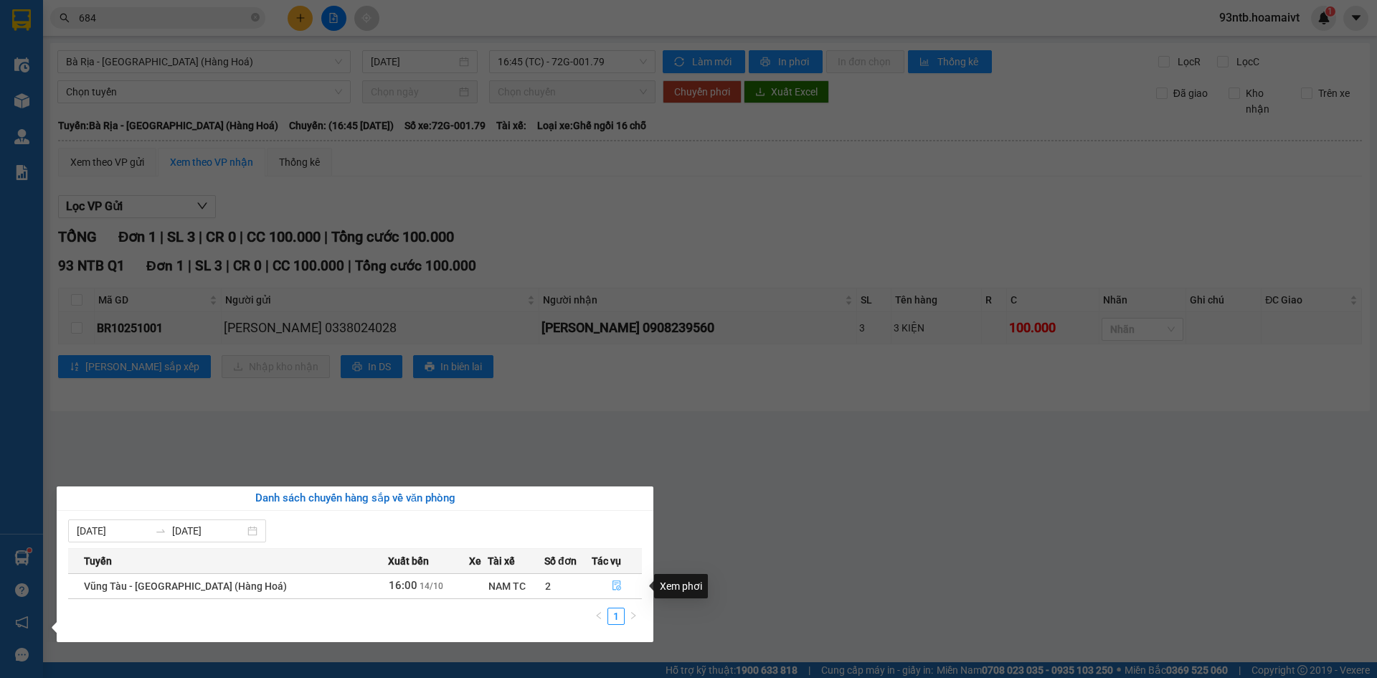
click at [615, 589] on icon "file-done" at bounding box center [617, 585] width 10 height 10
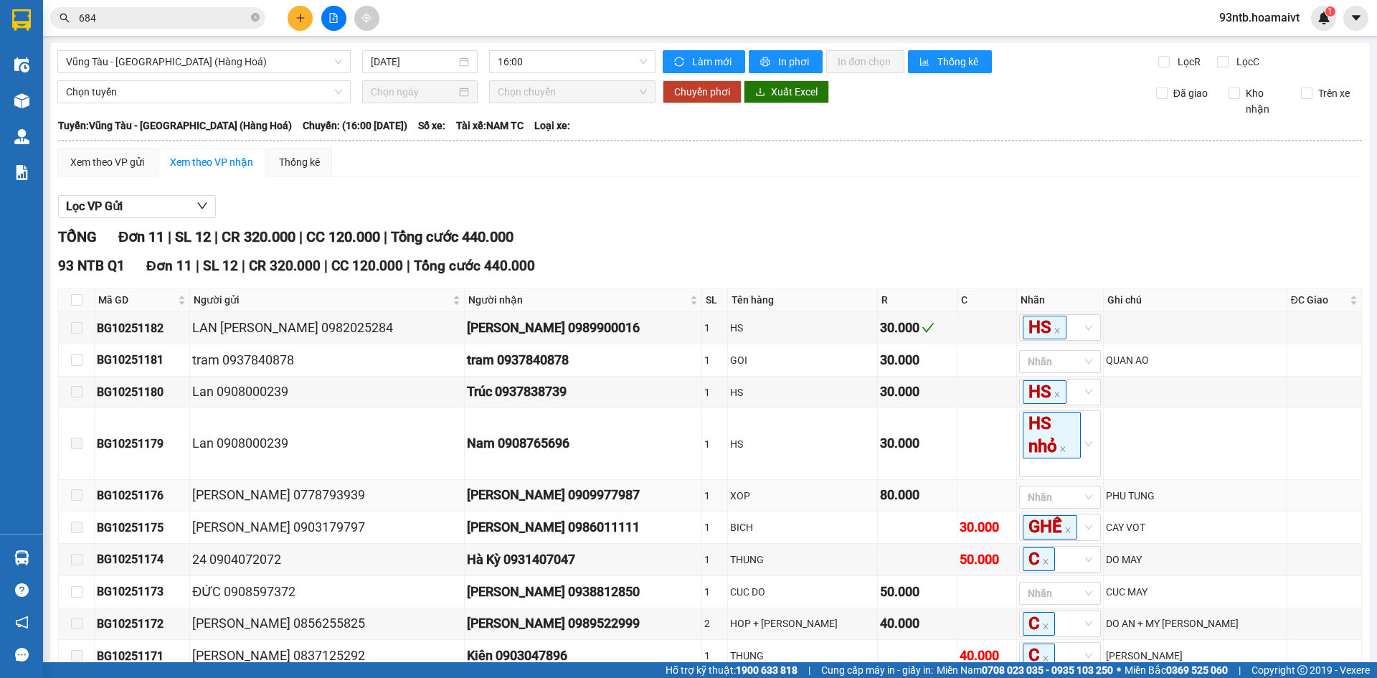
scroll to position [136, 0]
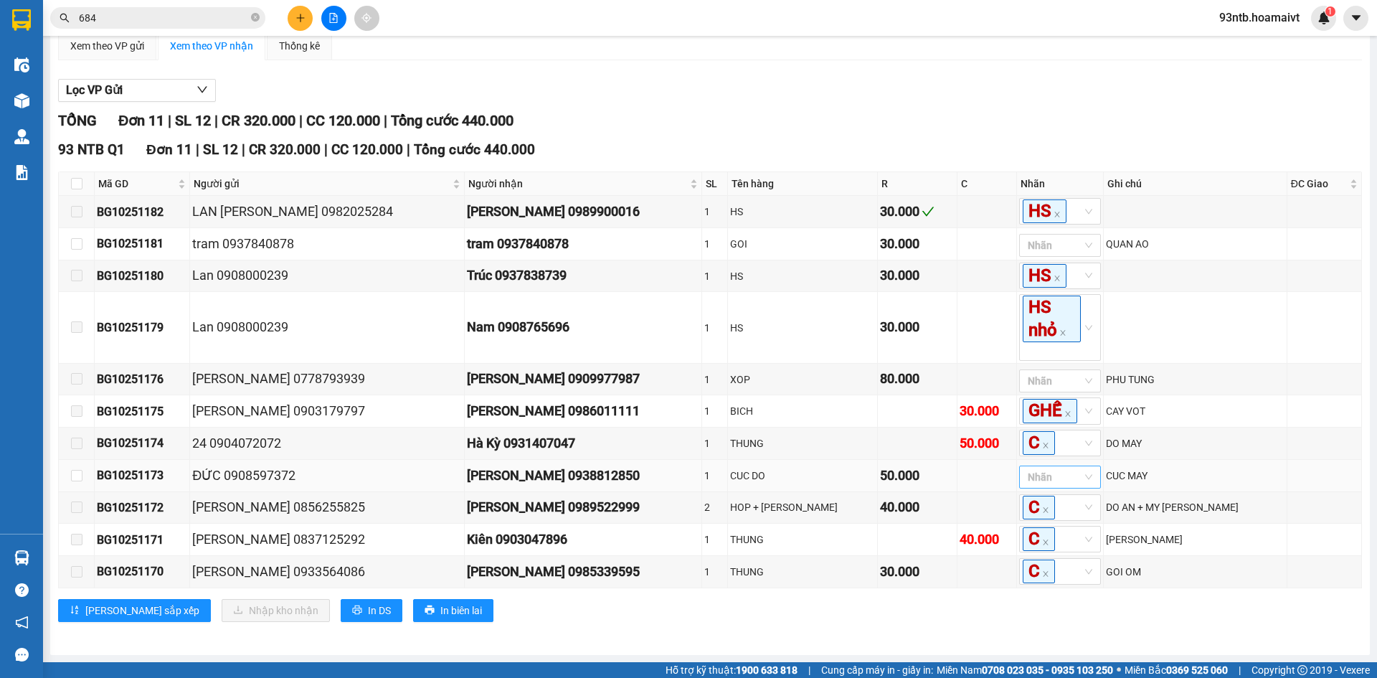
click at [1036, 475] on div at bounding box center [1052, 476] width 60 height 17
click at [1036, 379] on div "G" at bounding box center [1064, 380] width 65 height 16
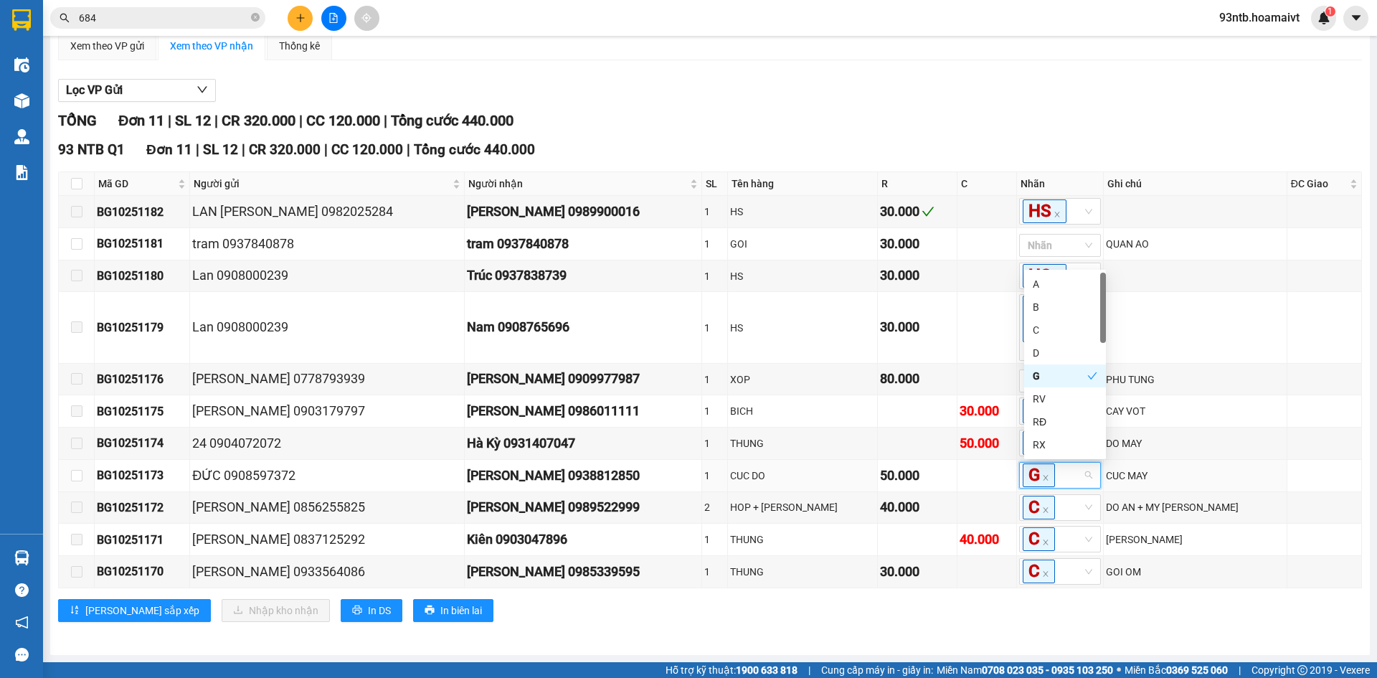
scroll to position [135, 0]
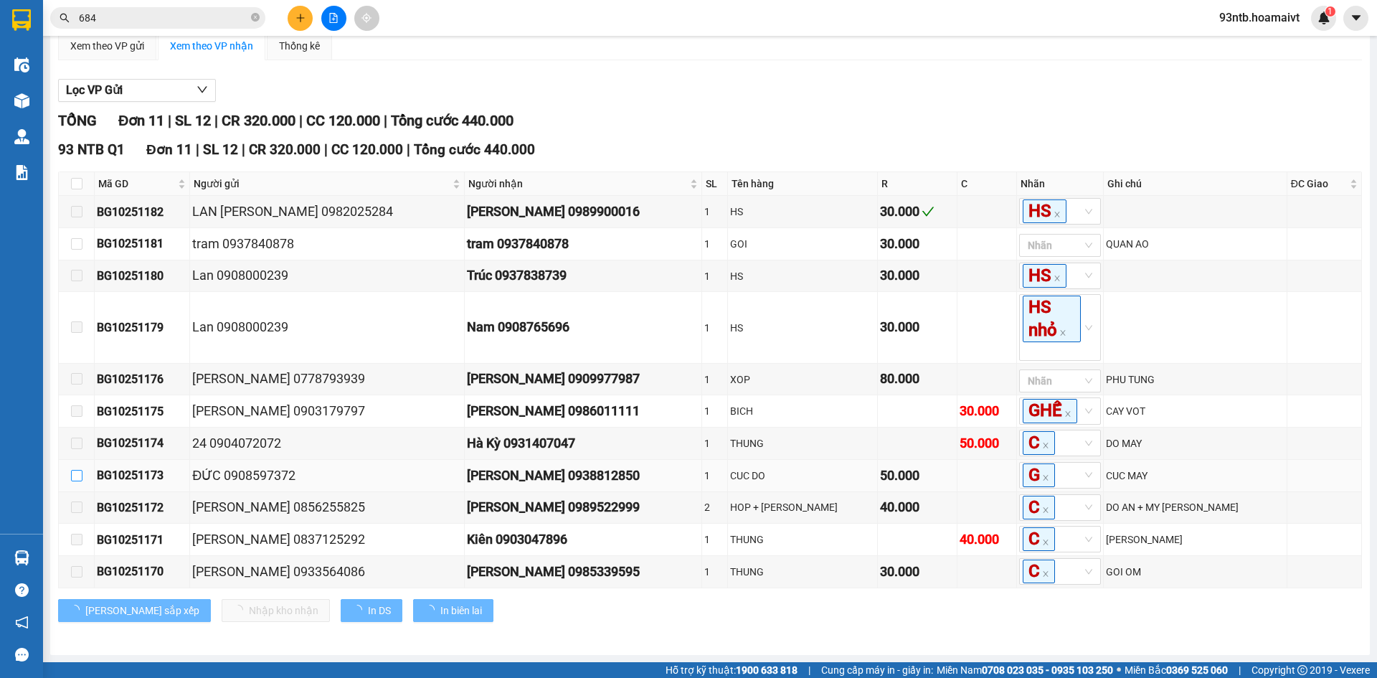
click at [74, 479] on input "checkbox" at bounding box center [76, 475] width 11 height 11
checkbox input "true"
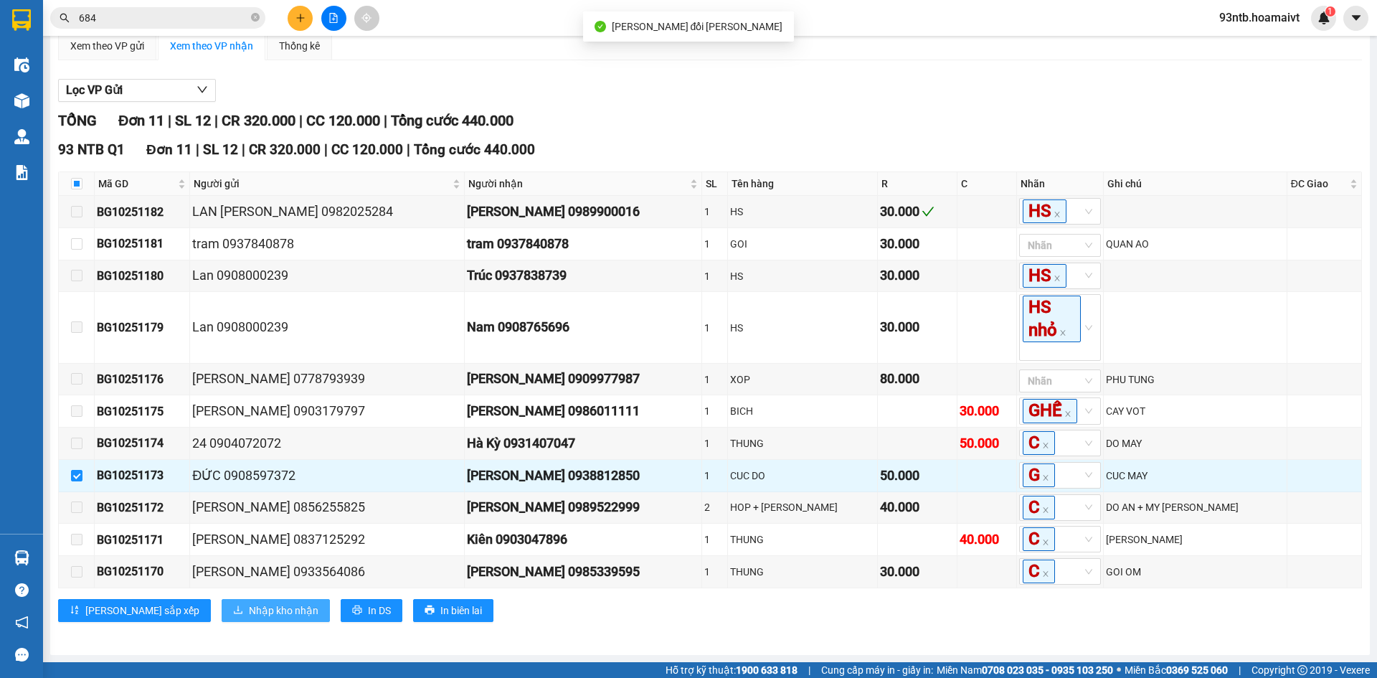
click at [249, 609] on span "Nhập kho nhận" at bounding box center [284, 610] width 70 height 16
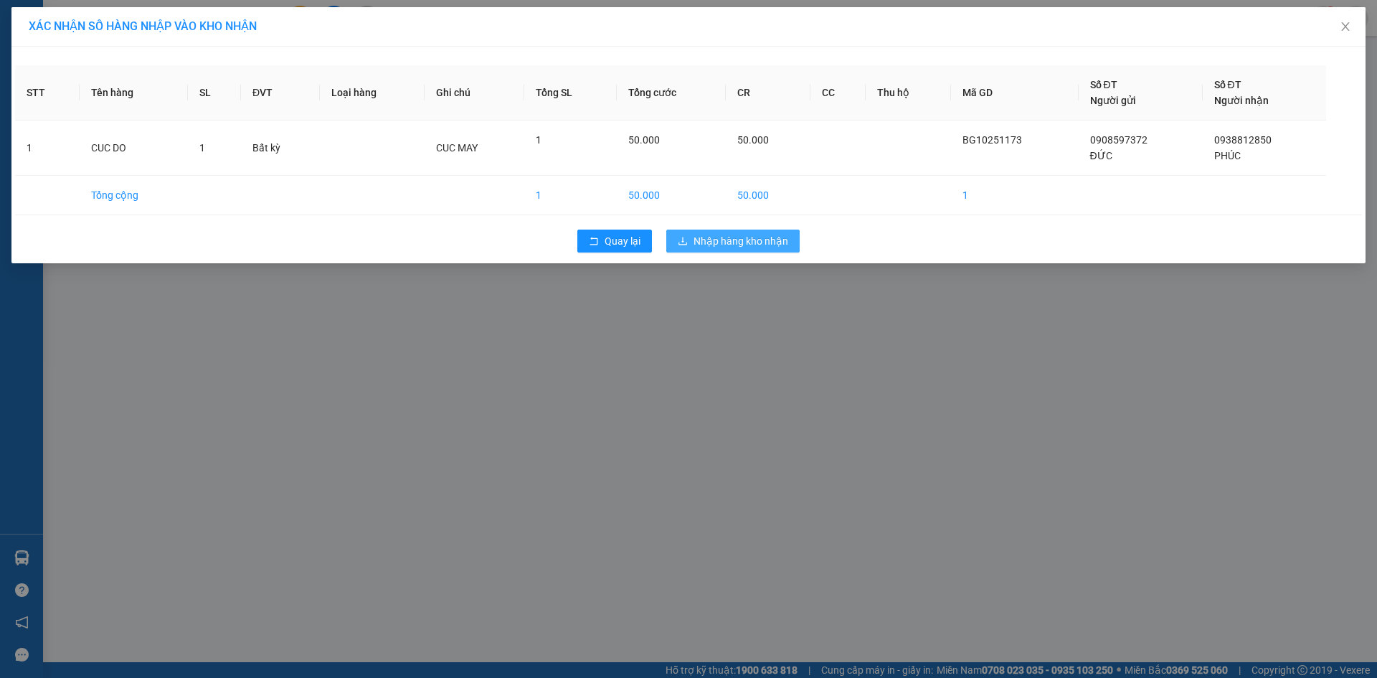
click at [747, 246] on span "Nhập hàng kho nhận" at bounding box center [740, 241] width 95 height 16
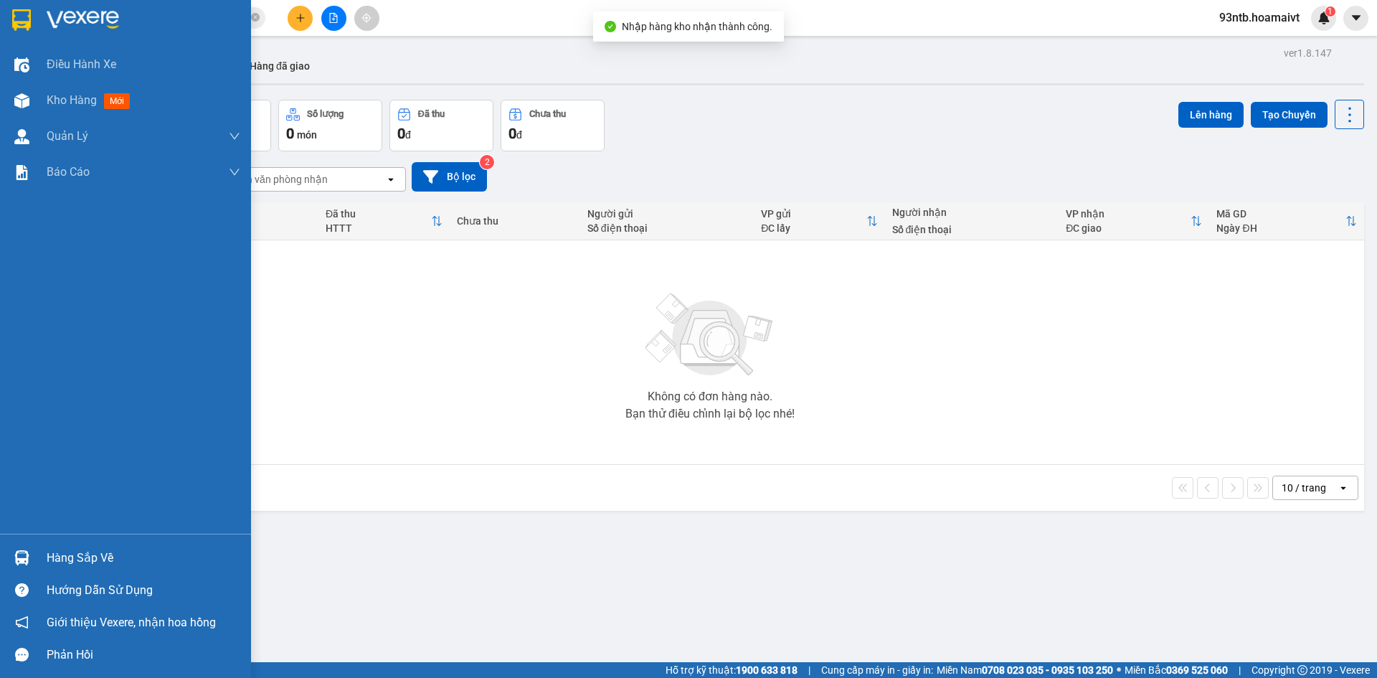
click at [57, 556] on div "Hàng sắp về" at bounding box center [144, 558] width 194 height 22
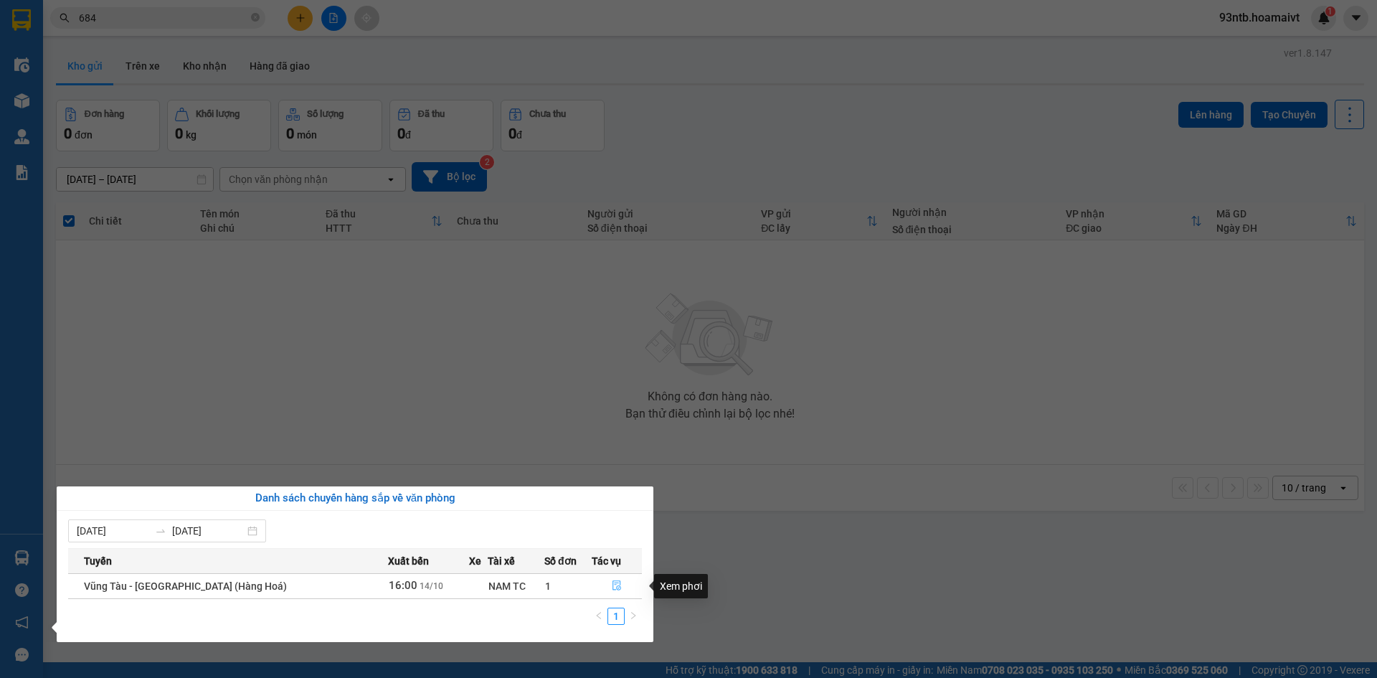
click at [612, 586] on icon "file-done" at bounding box center [617, 585] width 10 height 10
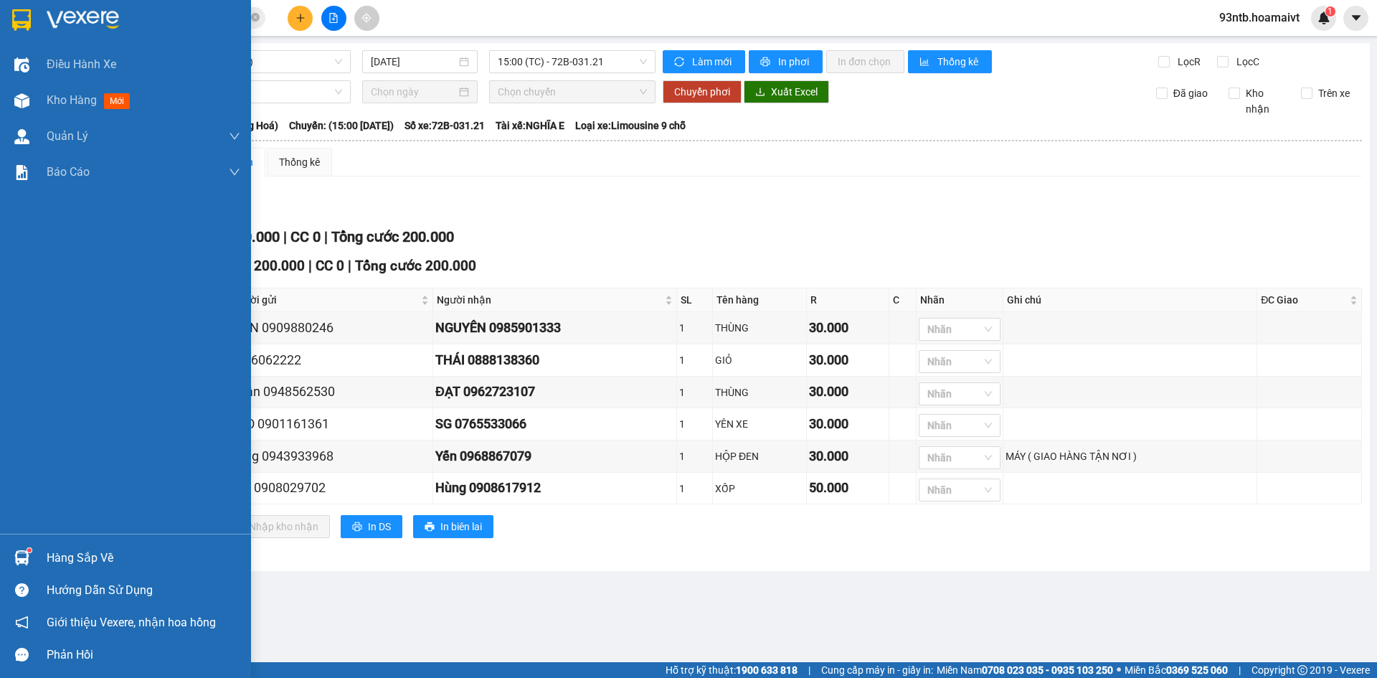
click at [90, 562] on div "Hàng sắp về" at bounding box center [144, 558] width 194 height 22
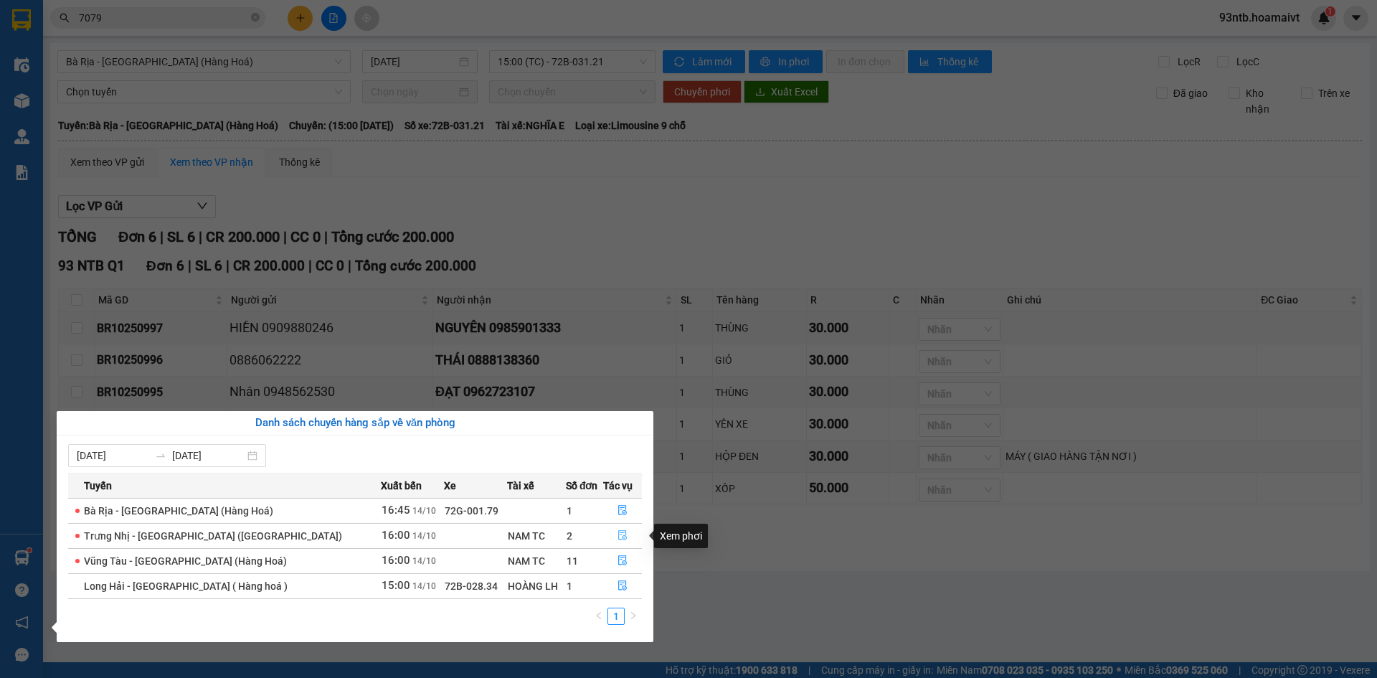
click at [618, 542] on button "button" at bounding box center [623, 535] width 38 height 23
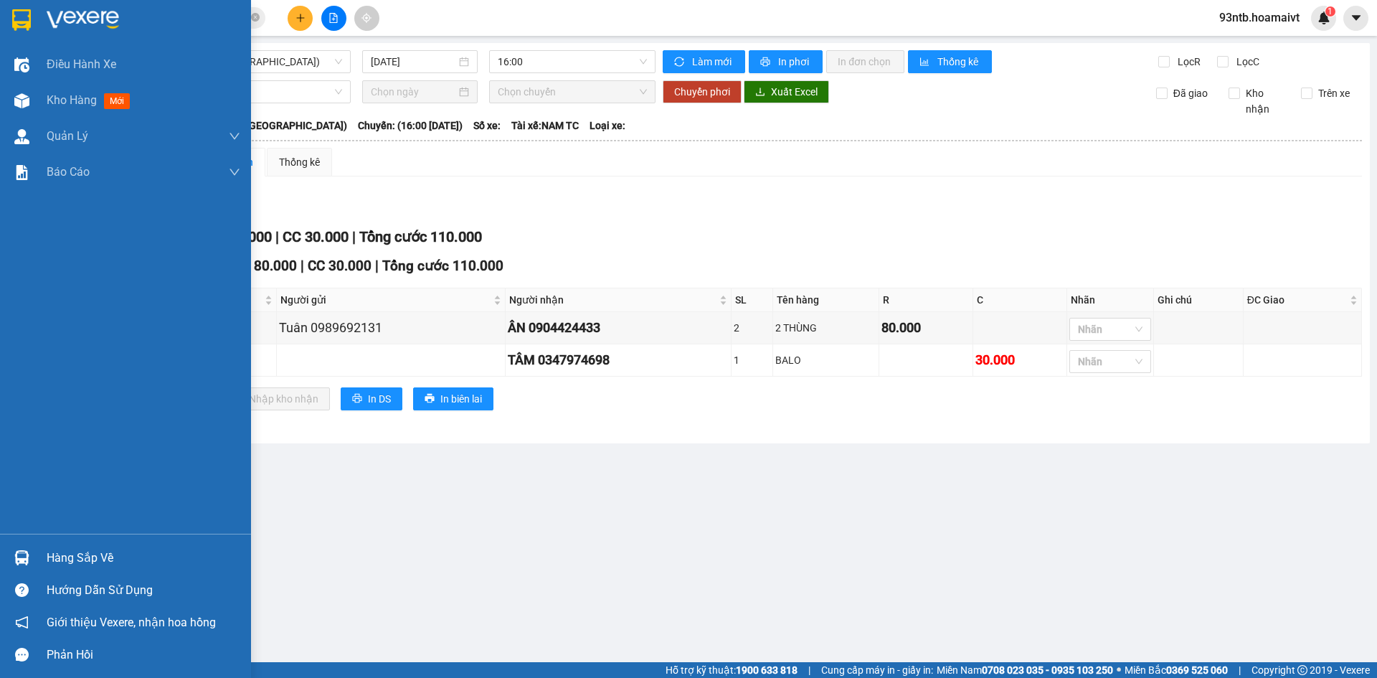
click at [99, 560] on div "Hàng sắp về" at bounding box center [144, 558] width 194 height 22
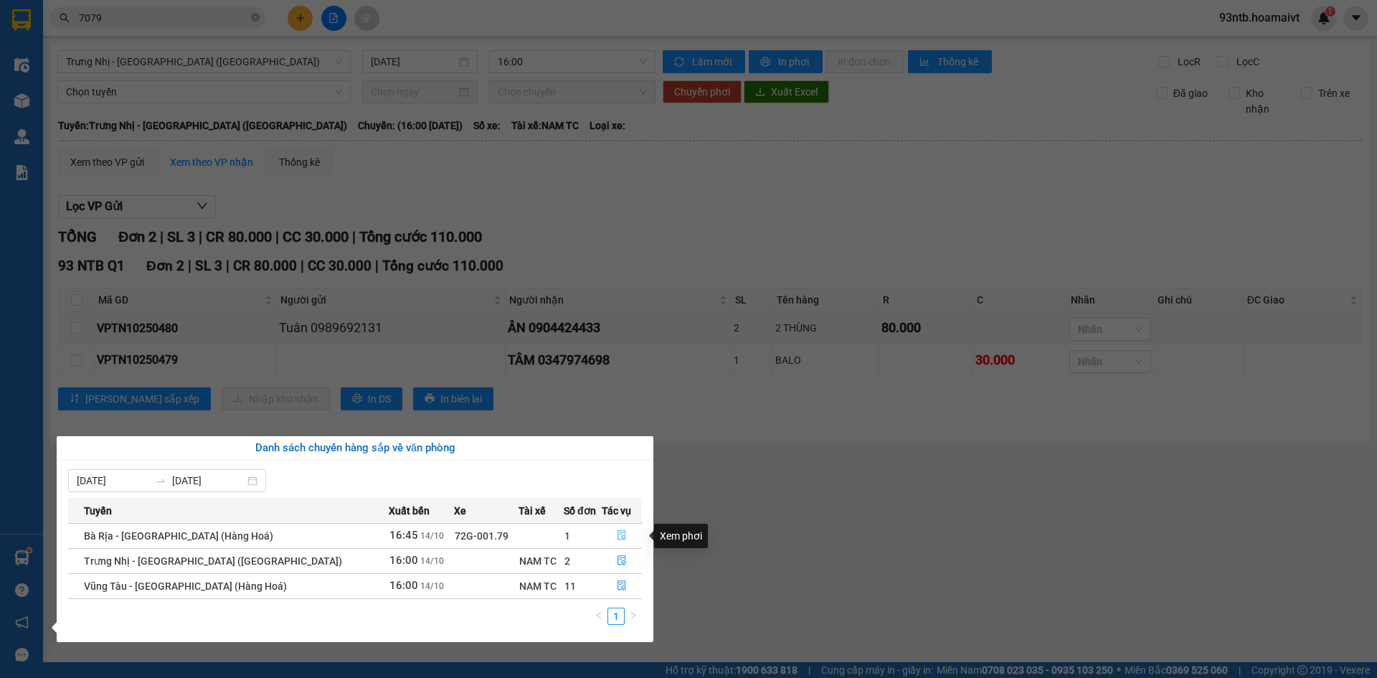
click at [617, 537] on icon "file-done" at bounding box center [622, 535] width 10 height 10
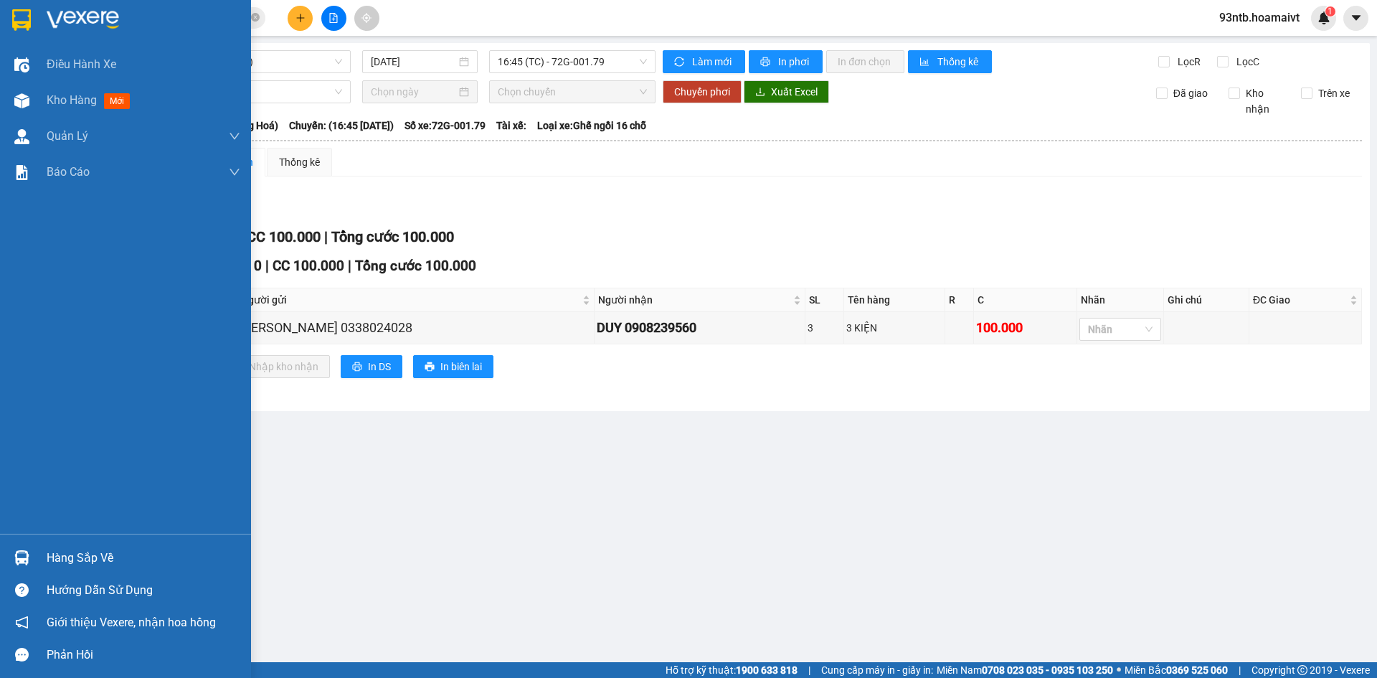
click at [103, 554] on div "Hàng sắp về" at bounding box center [144, 558] width 194 height 22
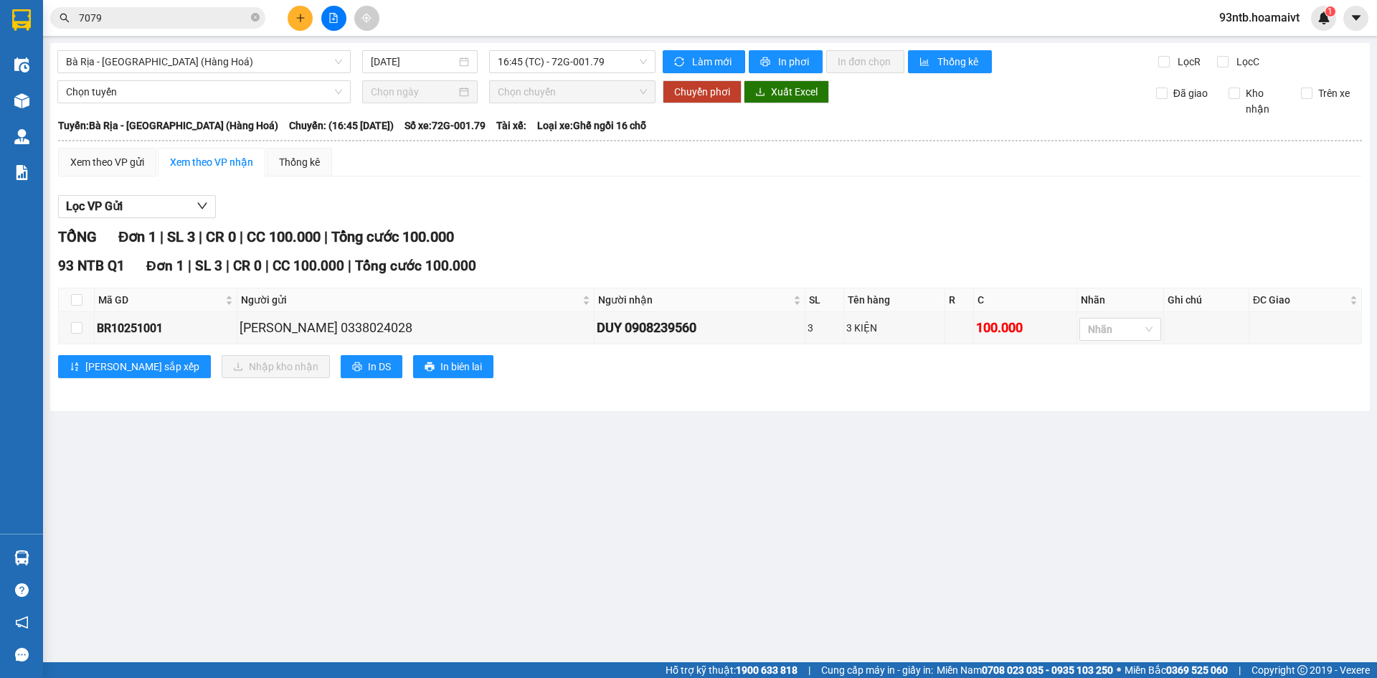
click at [736, 192] on section "Kết quả tìm kiếm ( 106 ) Bộ lọc Tìm người gửi/nhận Thuộc VP này Mã ĐH Trạng thá…" at bounding box center [688, 339] width 1377 height 678
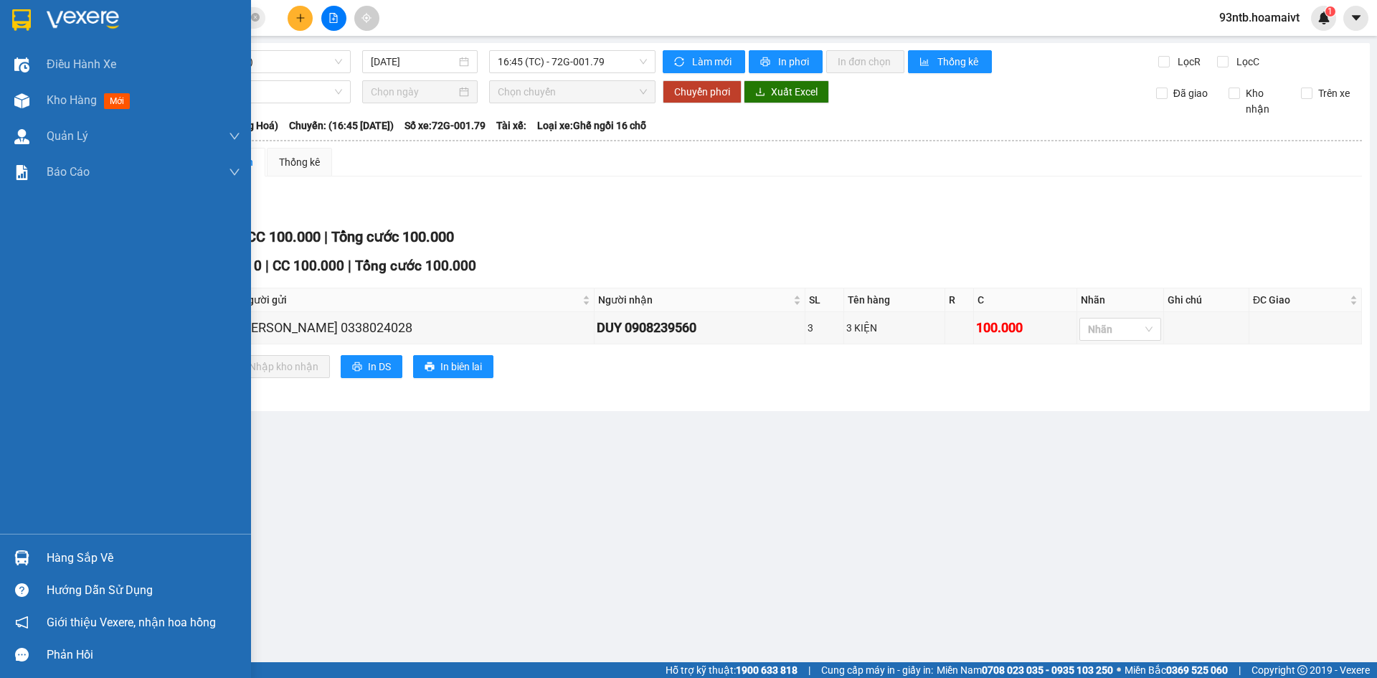
click at [109, 562] on div "Hàng sắp về" at bounding box center [144, 558] width 194 height 22
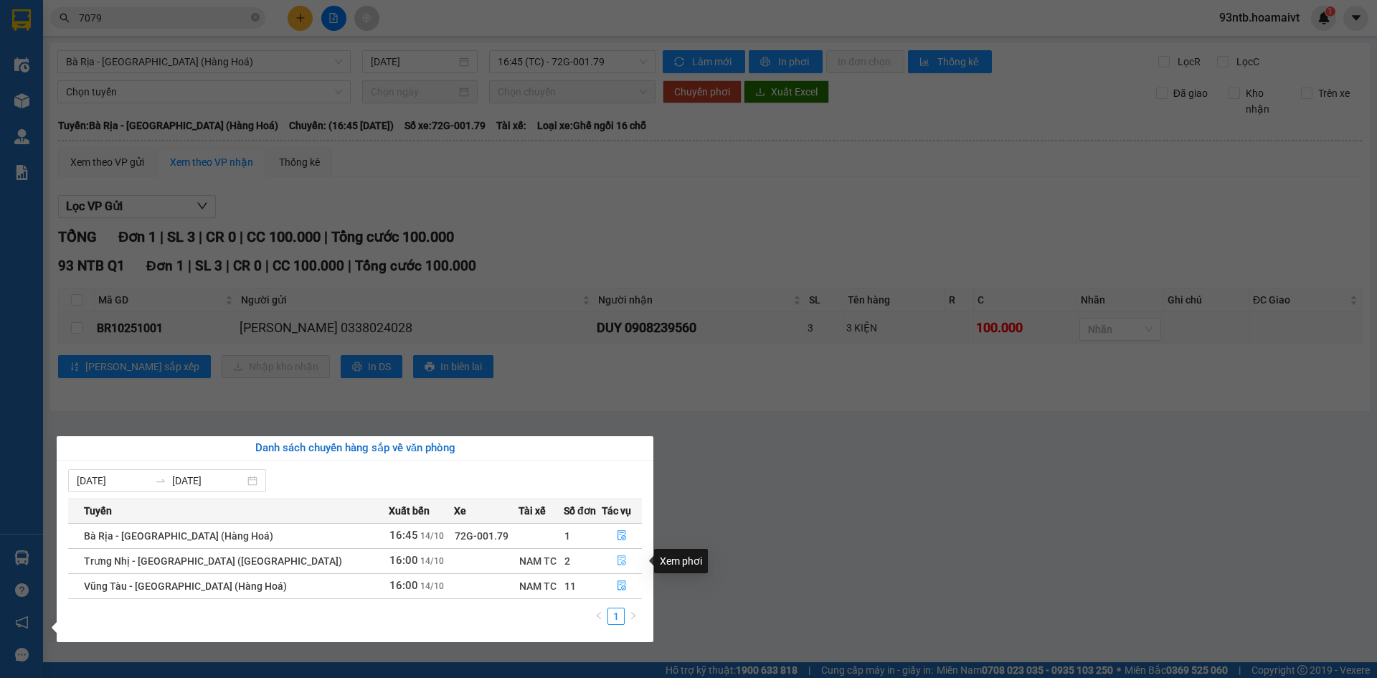
click at [617, 557] on icon "file-done" at bounding box center [622, 560] width 10 height 10
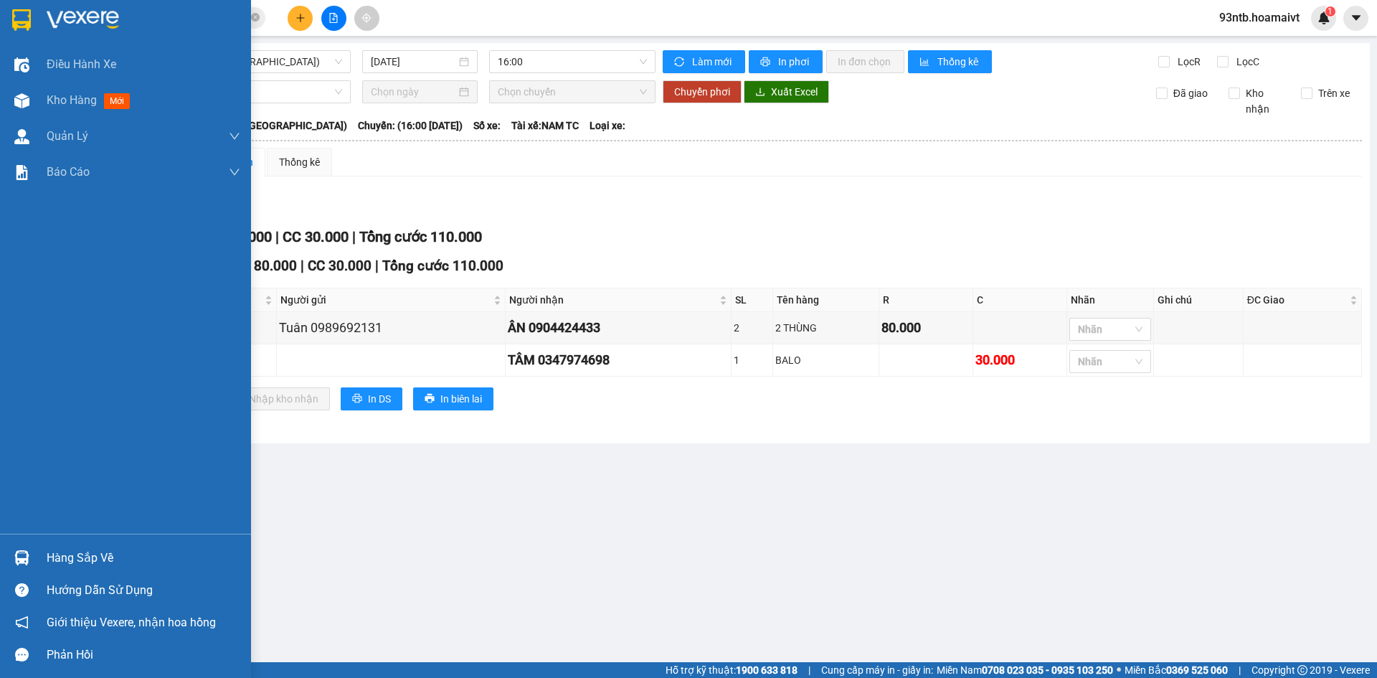
click at [77, 557] on div "Hàng sắp về" at bounding box center [144, 558] width 194 height 22
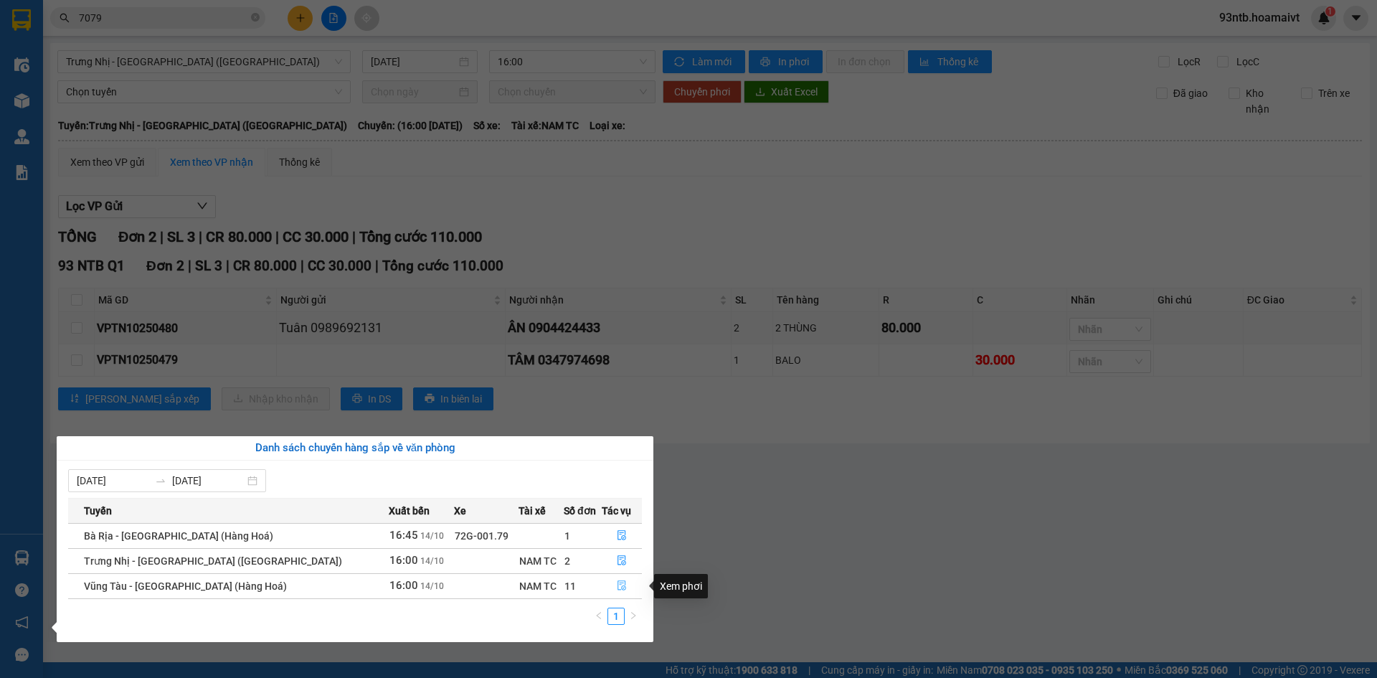
click at [619, 586] on icon "file-done" at bounding box center [621, 586] width 9 height 10
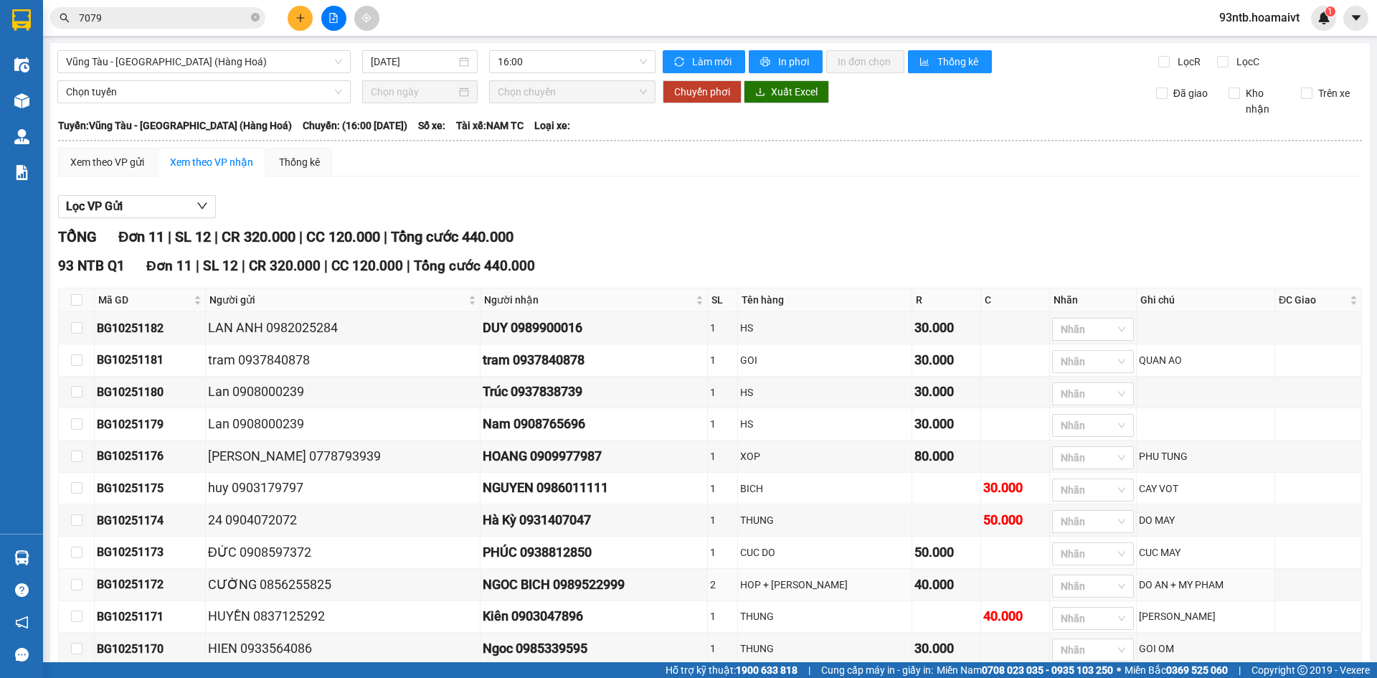
scroll to position [72, 0]
